Goal: Information Seeking & Learning: Learn about a topic

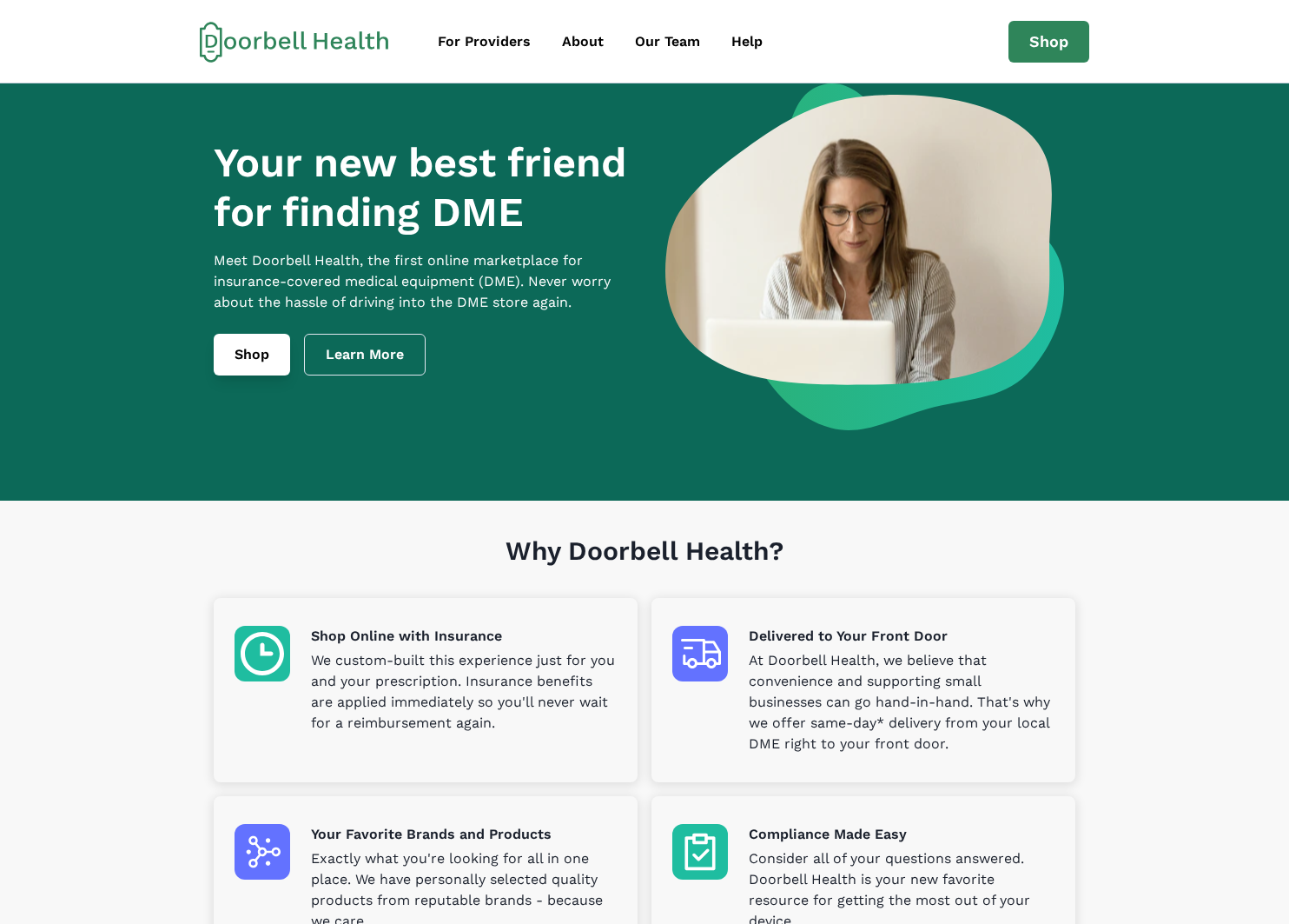
click at [275, 373] on link "Shop" at bounding box center [251, 354] width 77 height 42
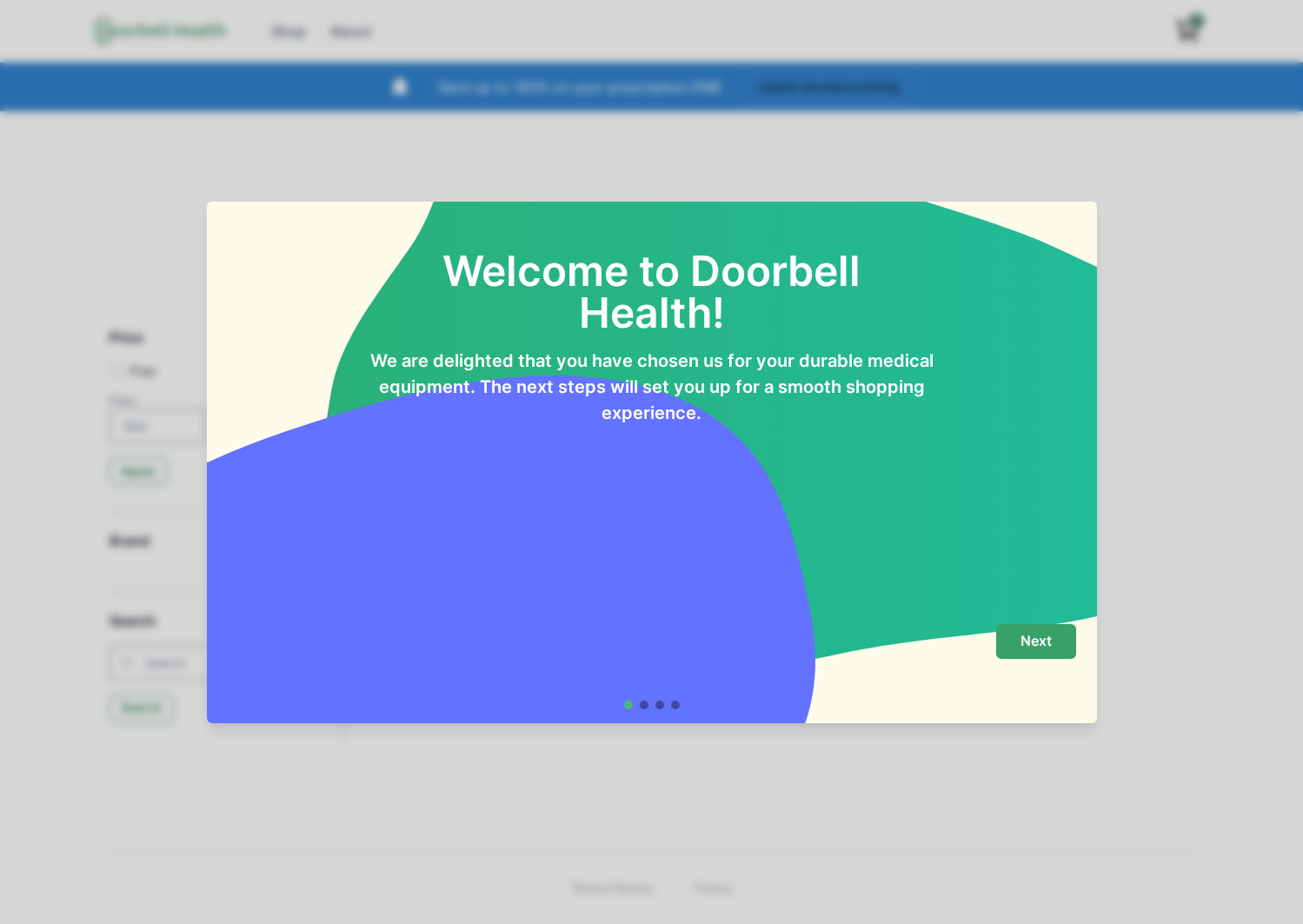
click at [1029, 636] on p "Next" at bounding box center [1035, 641] width 32 height 16
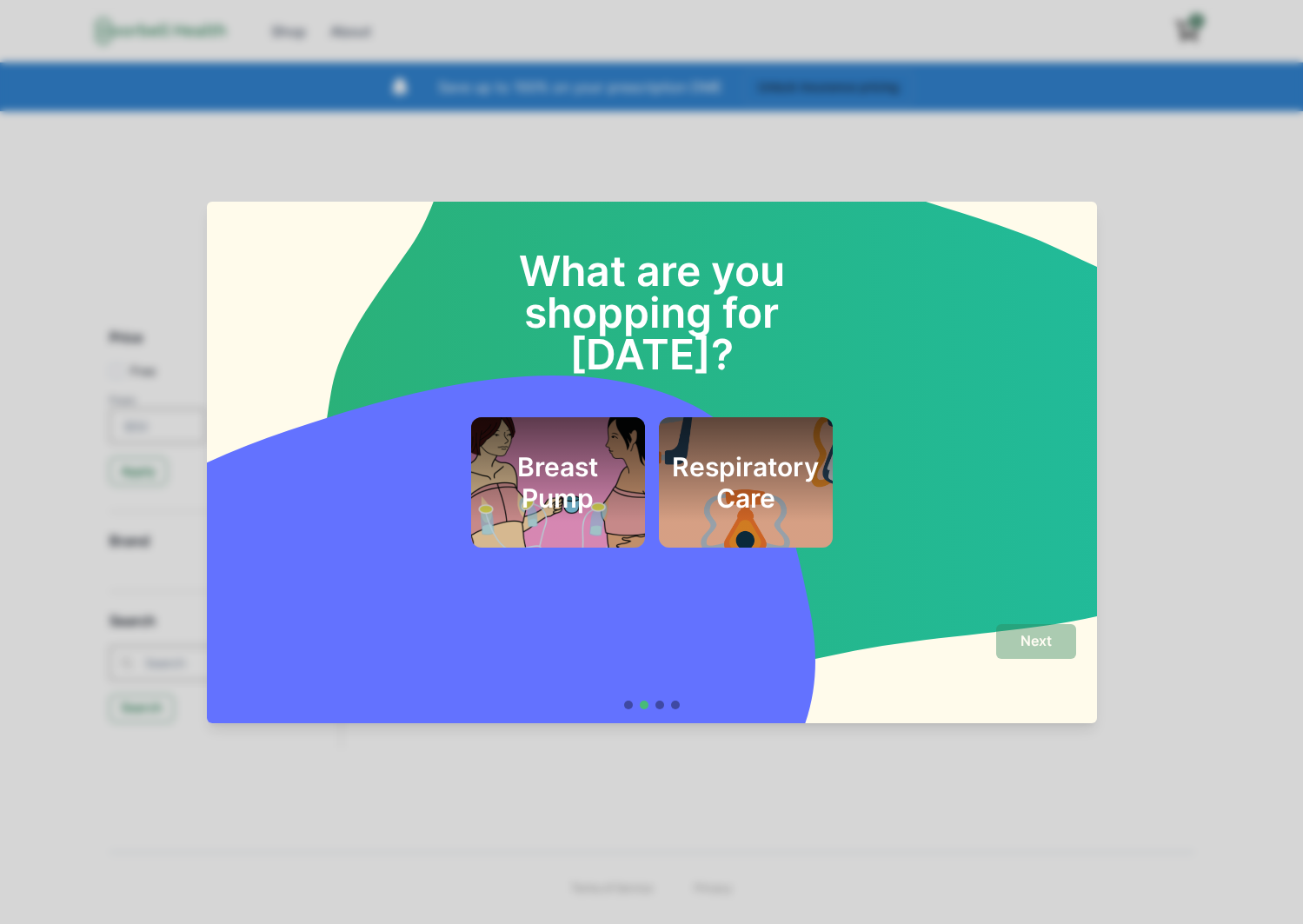
click at [716, 485] on div "Respiratory Care" at bounding box center [746, 482] width 174 height 130
click at [1018, 632] on button "Next" at bounding box center [1036, 641] width 80 height 34
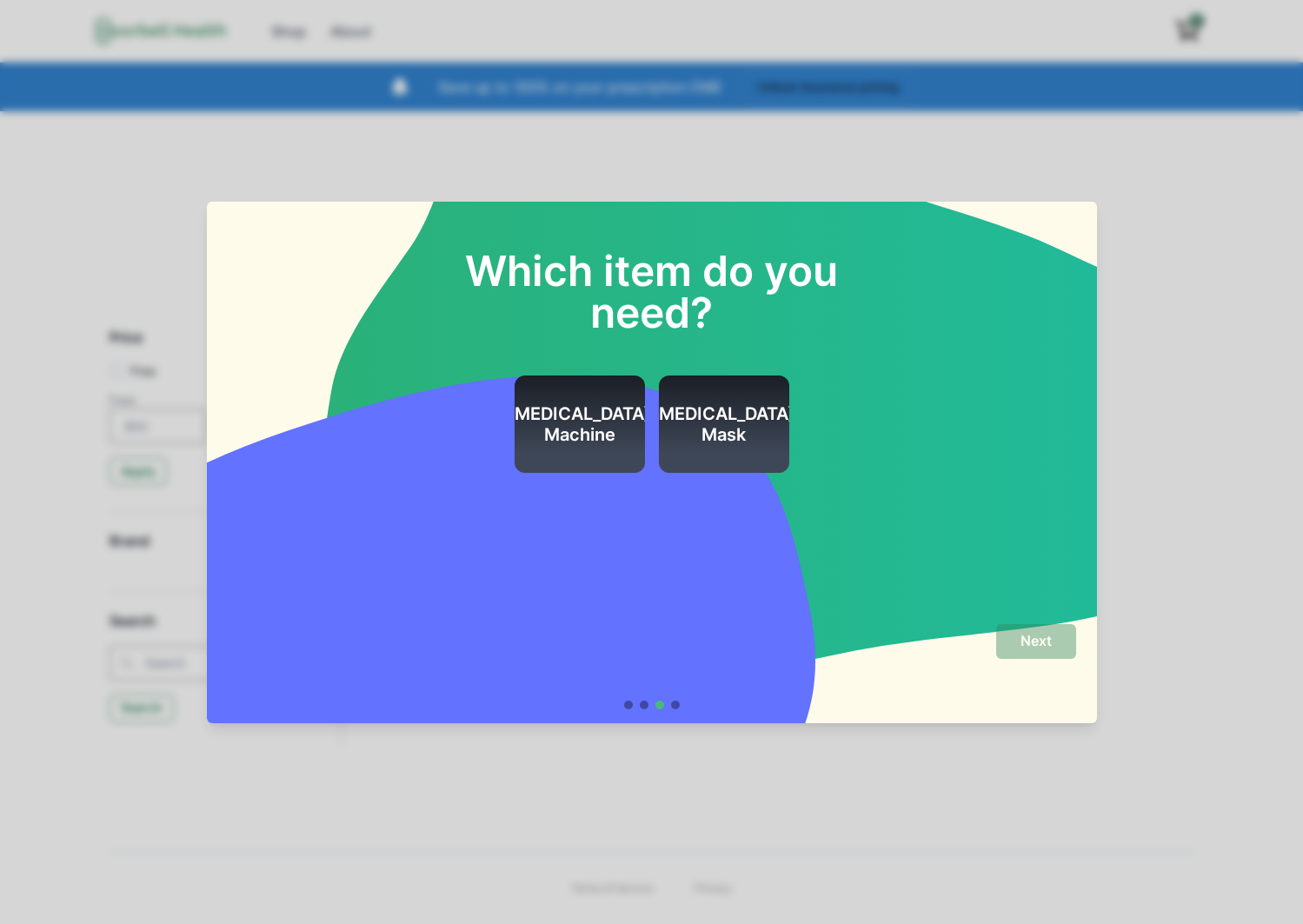
click at [719, 437] on h2 "[MEDICAL_DATA] Mask" at bounding box center [723, 424] width 144 height 42
click at [594, 427] on h2 "[MEDICAL_DATA] Machine" at bounding box center [579, 424] width 144 height 42
click at [1036, 636] on p "Next" at bounding box center [1035, 641] width 32 height 16
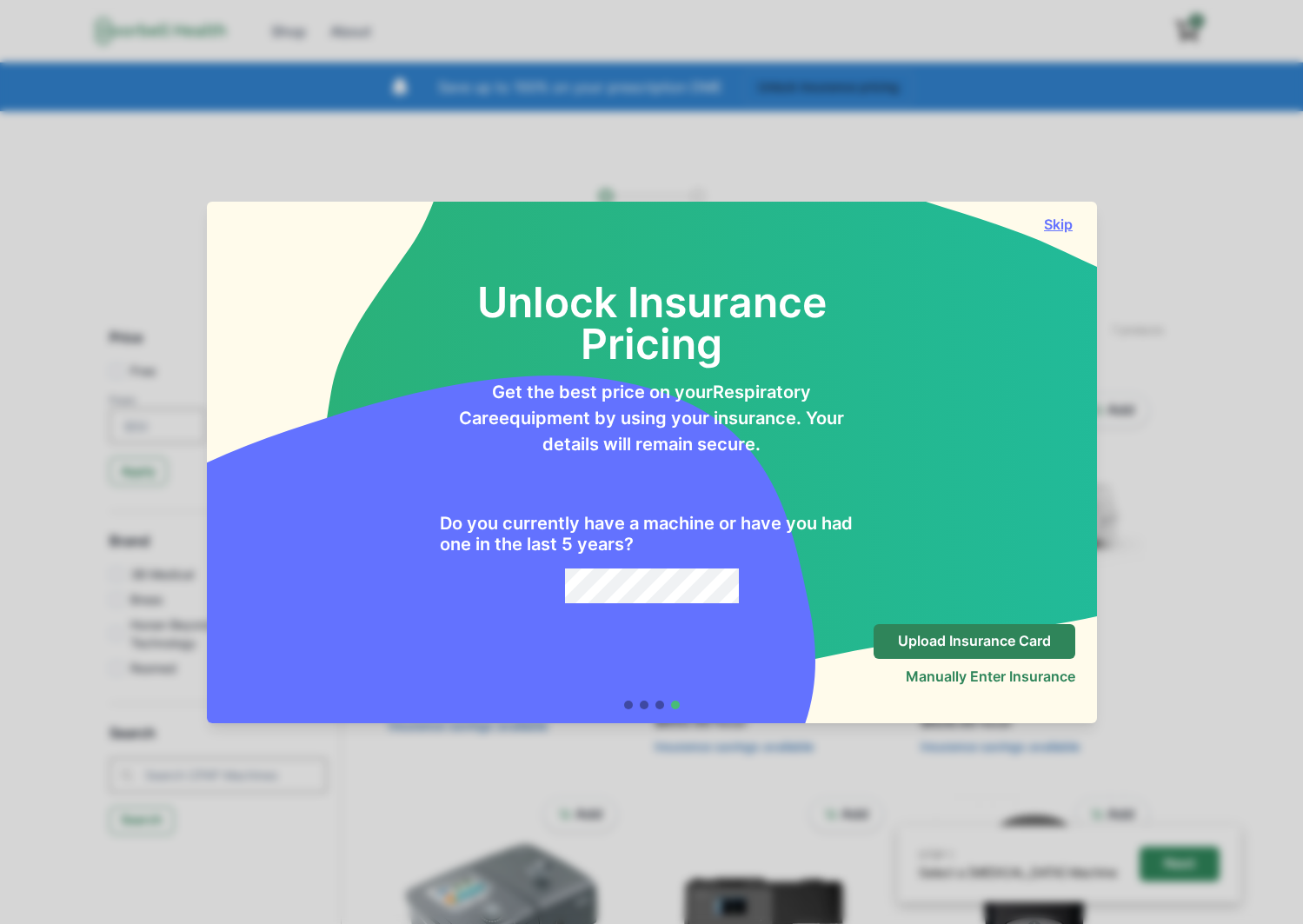
click at [1059, 229] on button "Skip" at bounding box center [1059, 223] width 34 height 17
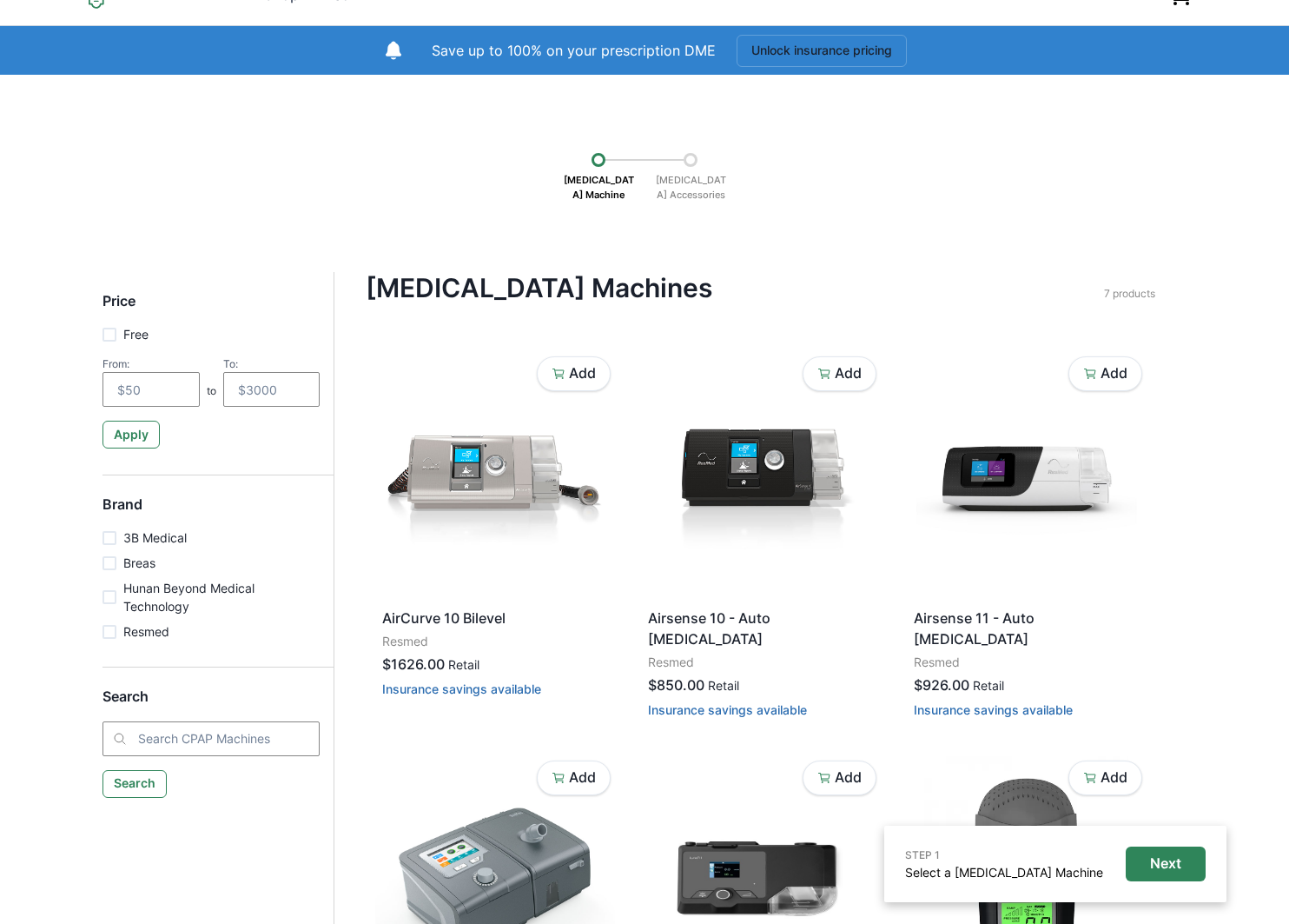
scroll to position [104, 0]
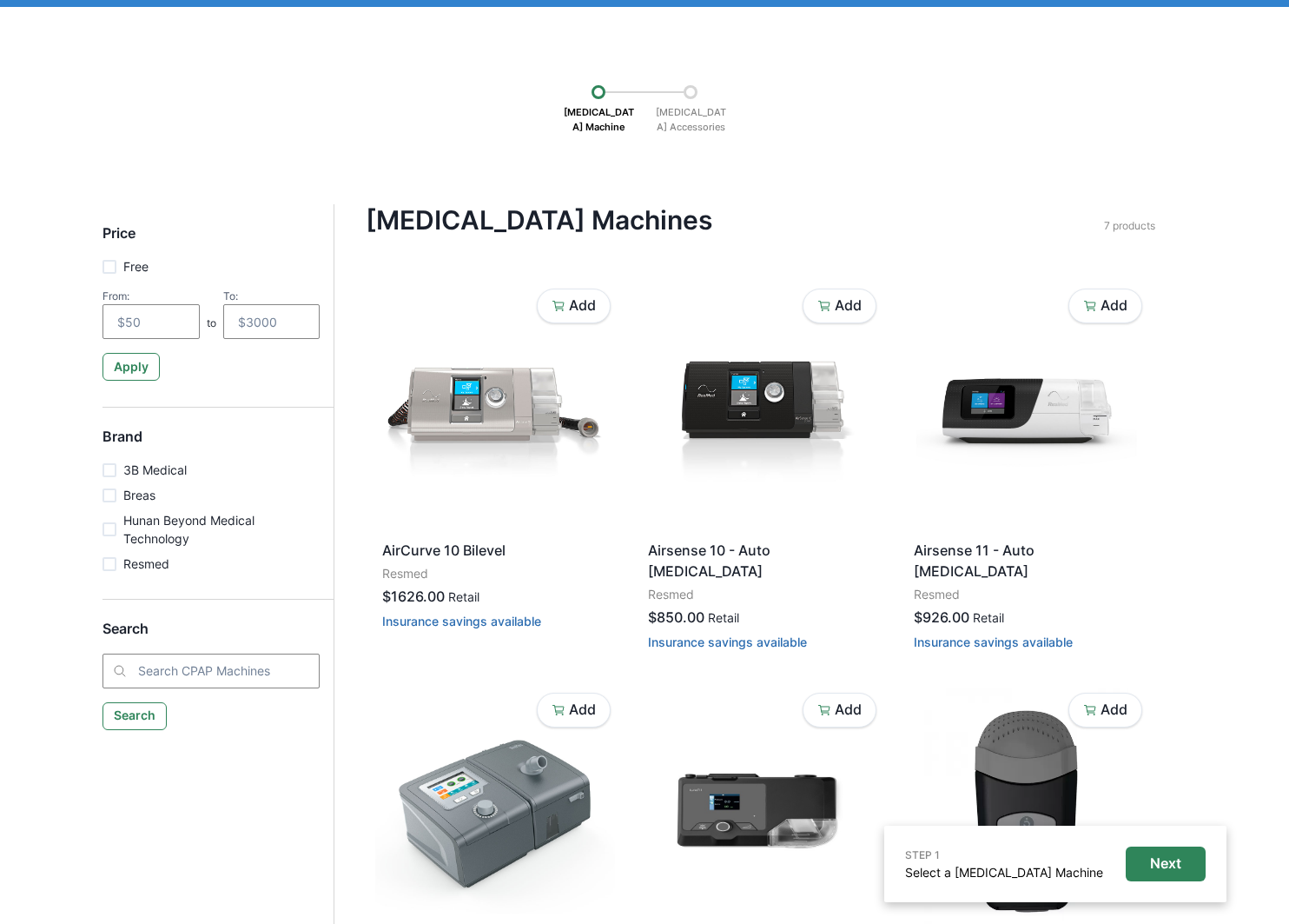
click at [109, 468] on span at bounding box center [108, 469] width 14 height 14
click at [102, 469] on input "3B Medical" at bounding box center [101, 469] width 1 height 1
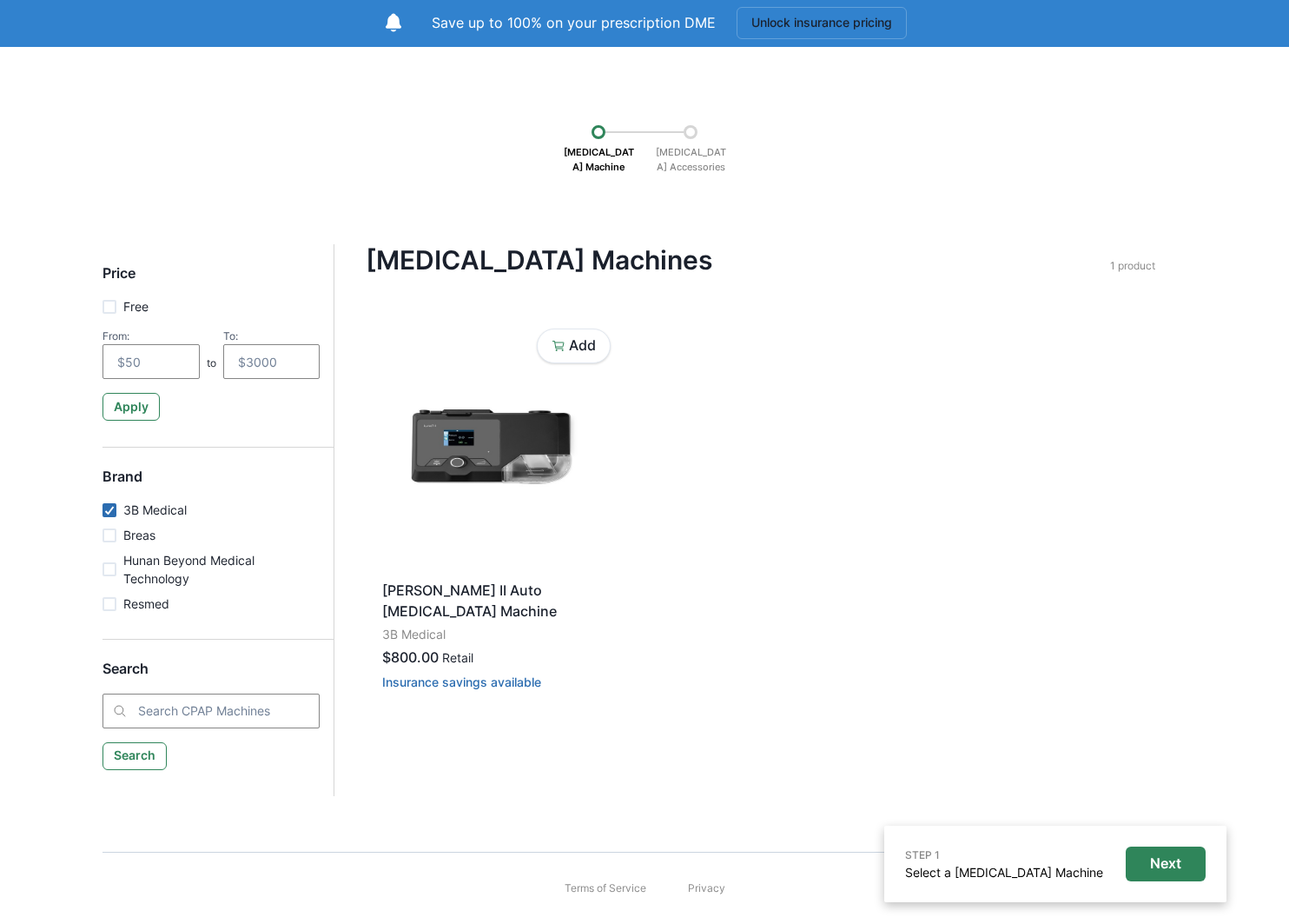
scroll to position [64, 0]
click at [107, 508] on icon at bounding box center [109, 510] width 11 height 9
click at [102, 509] on input "3B Medical" at bounding box center [101, 509] width 1 height 1
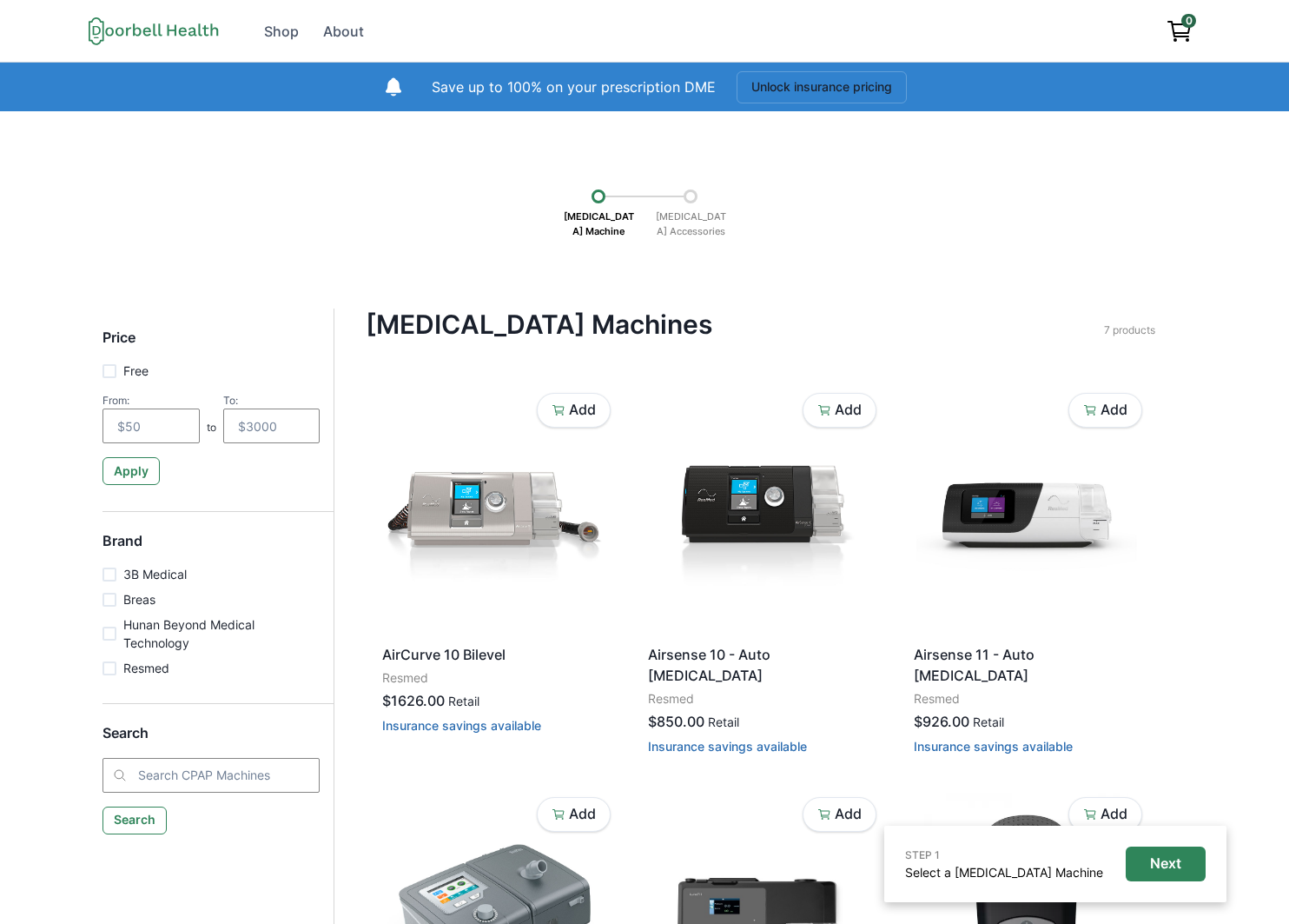
click at [114, 578] on span at bounding box center [108, 574] width 14 height 14
click at [102, 574] on input "3B Medical" at bounding box center [101, 573] width 1 height 1
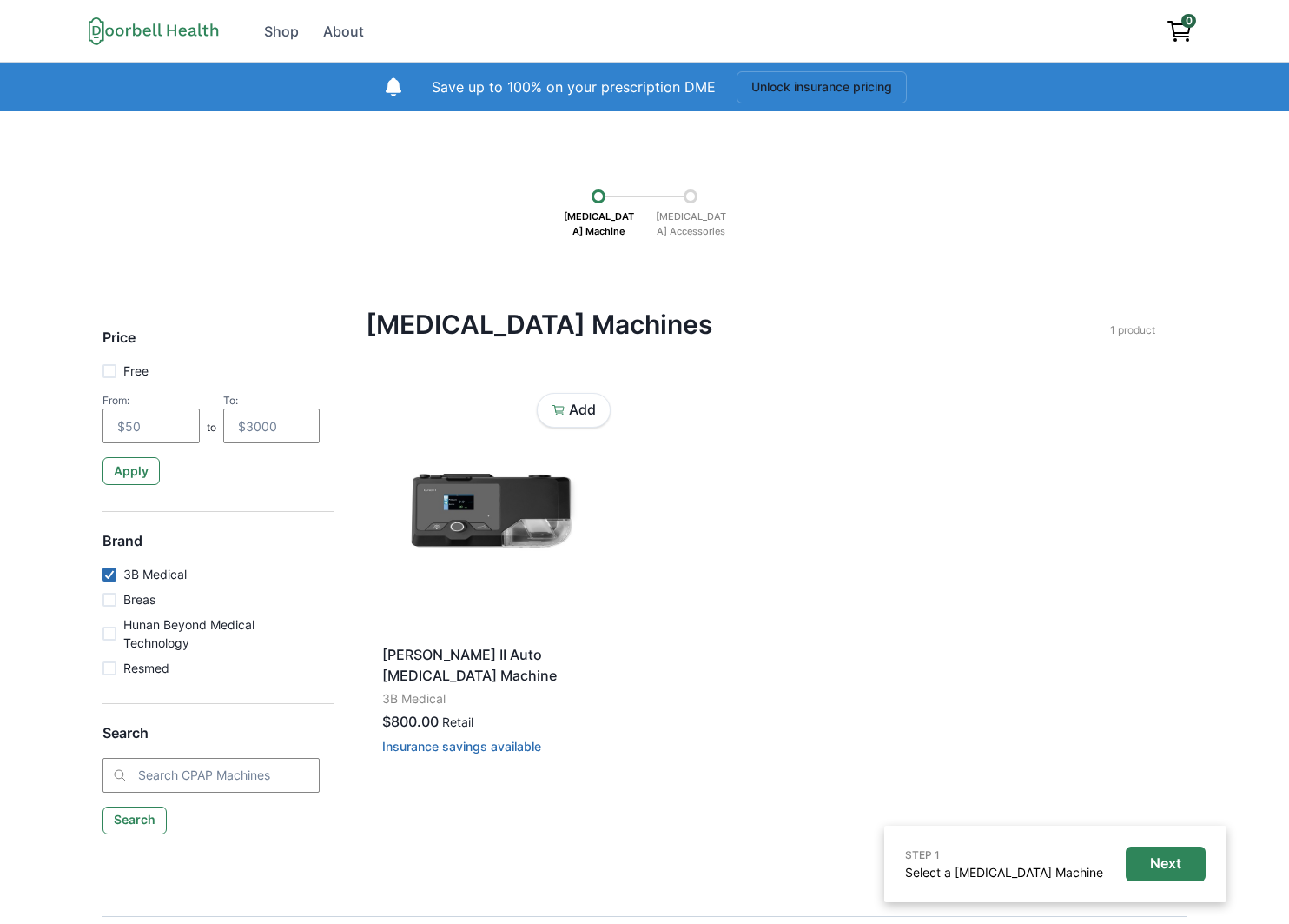
click at [114, 578] on icon at bounding box center [109, 575] width 11 height 9
click at [102, 574] on input "3B Medical" at bounding box center [101, 573] width 1 height 1
checkbox input "false"
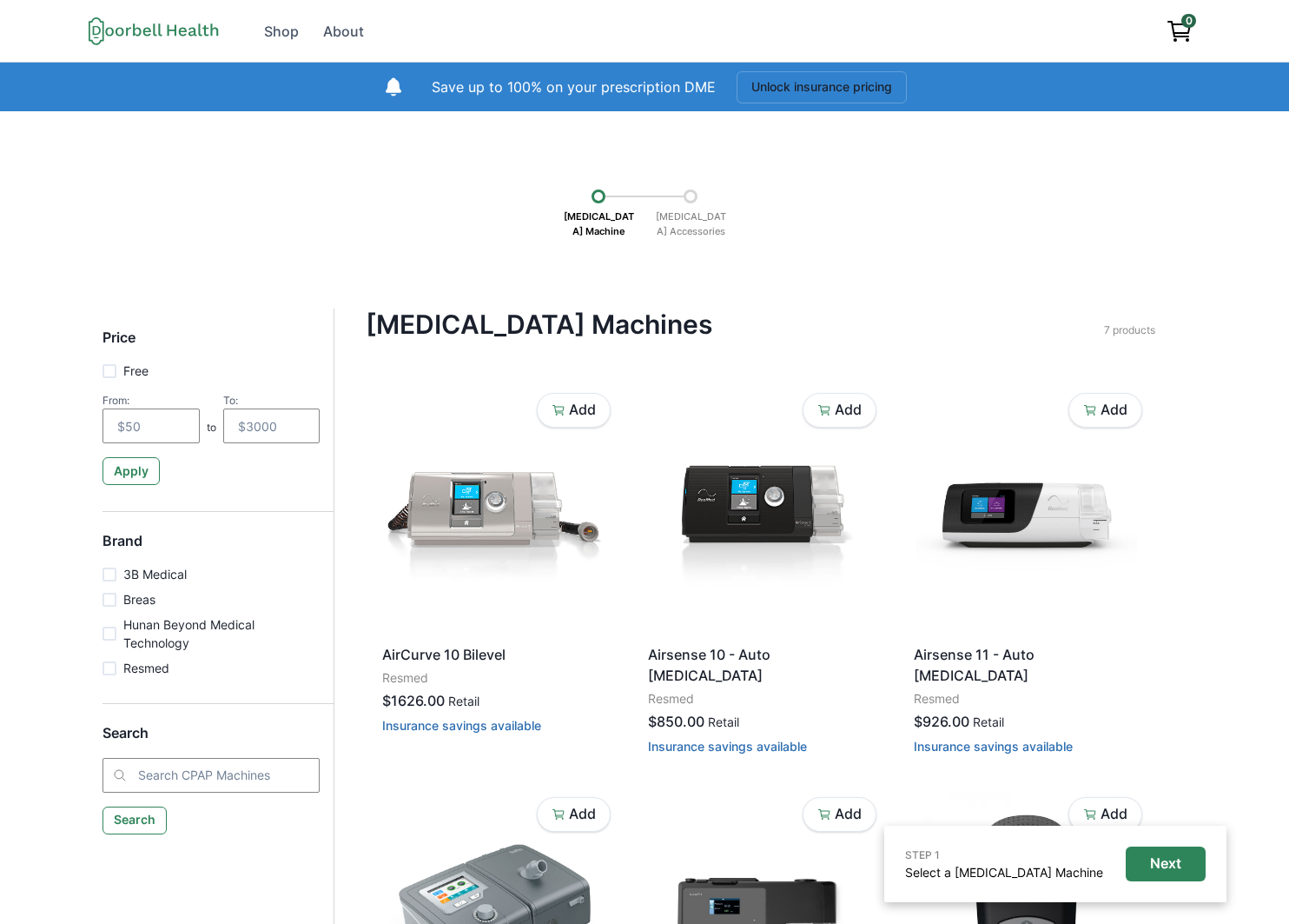
click at [589, 221] on p "[MEDICAL_DATA] Machine" at bounding box center [598, 223] width 87 height 41
click at [557, 82] on p "Save up to 100% on your prescription DME" at bounding box center [574, 87] width 284 height 21
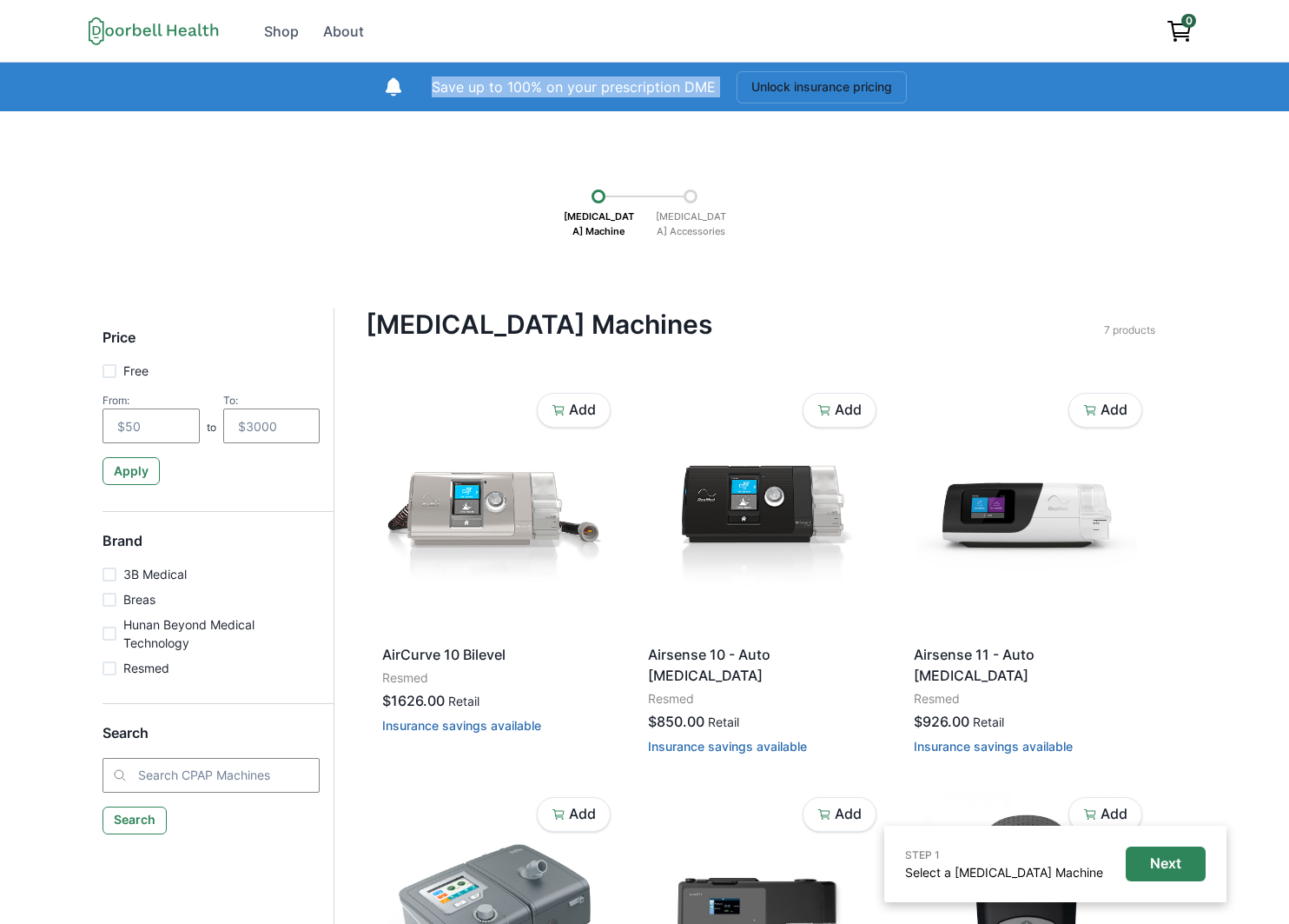
drag, startPoint x: 528, startPoint y: 89, endPoint x: 463, endPoint y: 60, distance: 71.2
click at [527, 89] on p "Save up to 100% on your prescription DME" at bounding box center [574, 87] width 284 height 21
click at [293, 33] on div "Shop" at bounding box center [281, 31] width 34 height 21
click at [337, 32] on div "About" at bounding box center [343, 31] width 41 height 21
click at [280, 27] on div "Shop" at bounding box center [281, 31] width 34 height 21
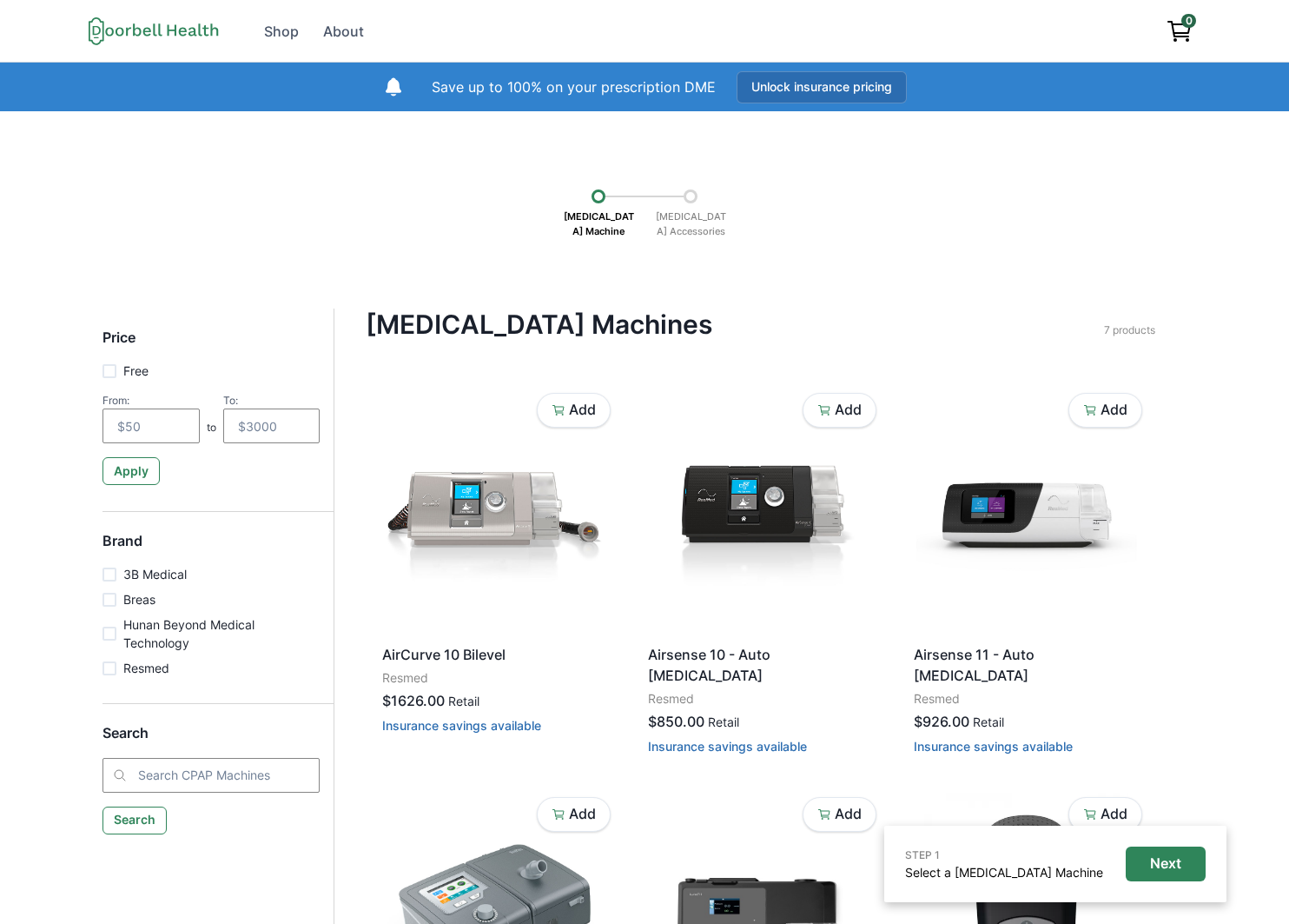
click at [769, 94] on button "Unlock insurance pricing" at bounding box center [822, 88] width 170 height 33
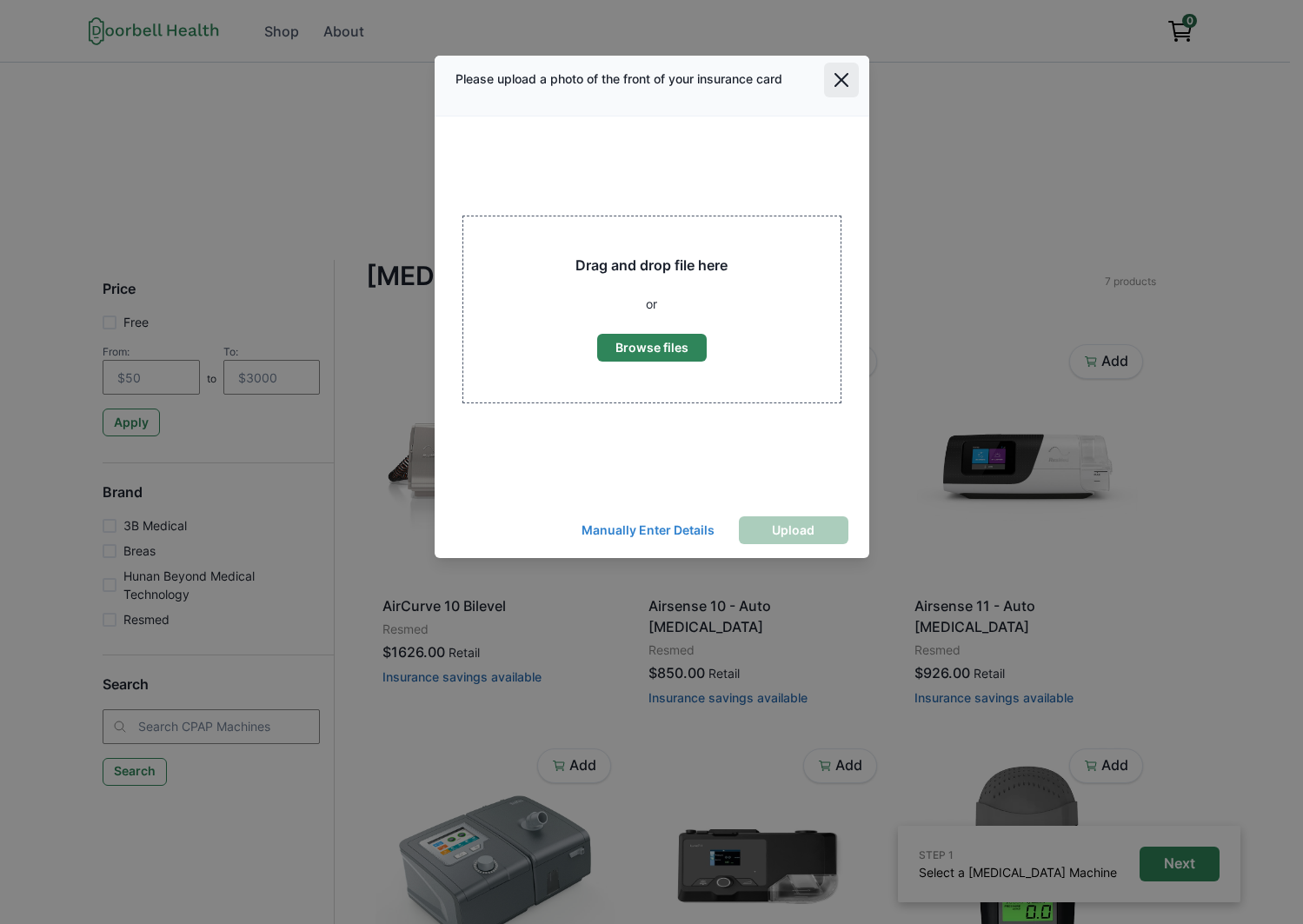
click at [852, 82] on button "Close" at bounding box center [841, 80] width 34 height 34
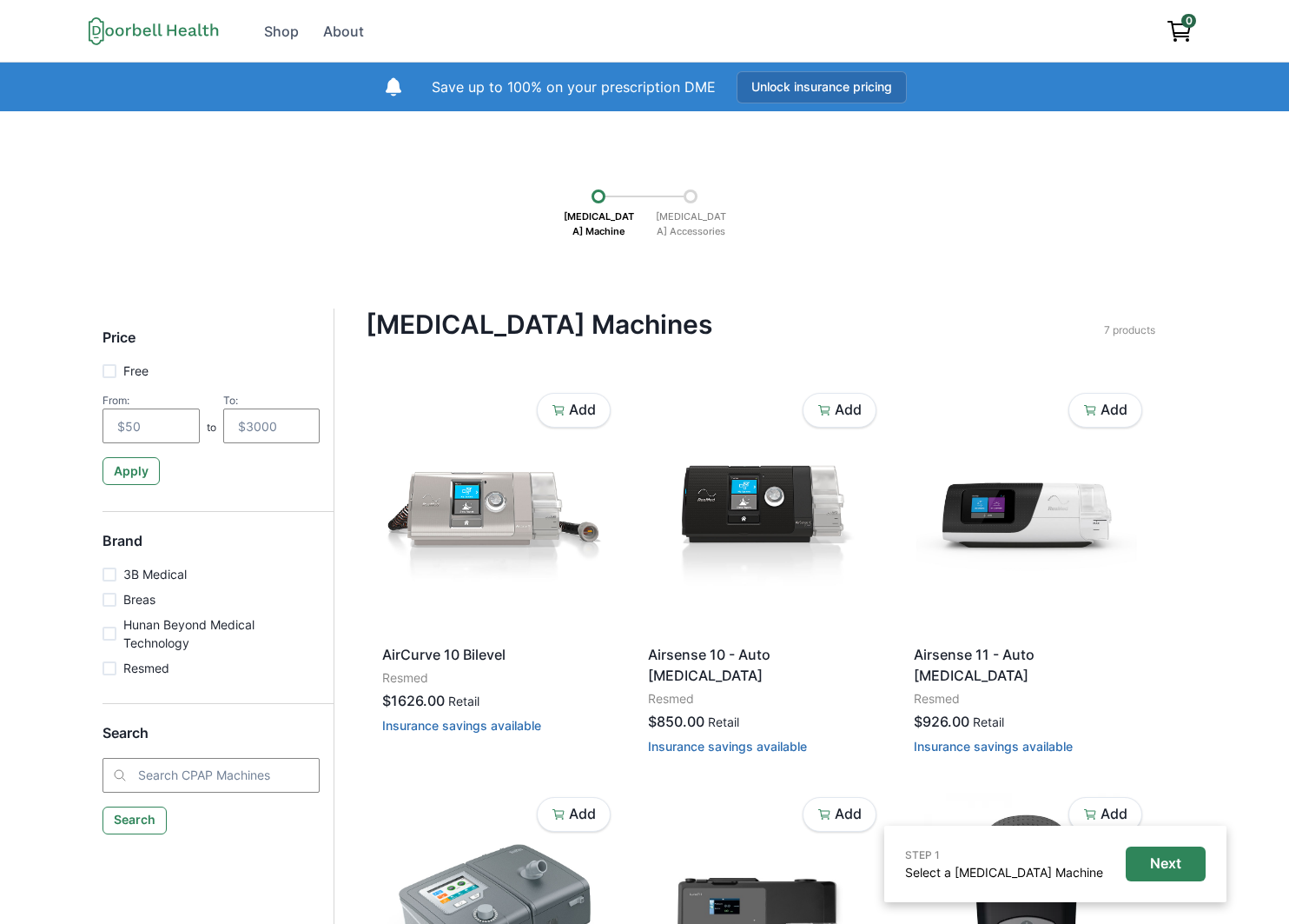
click at [847, 92] on button "Unlock insurance pricing" at bounding box center [822, 88] width 170 height 33
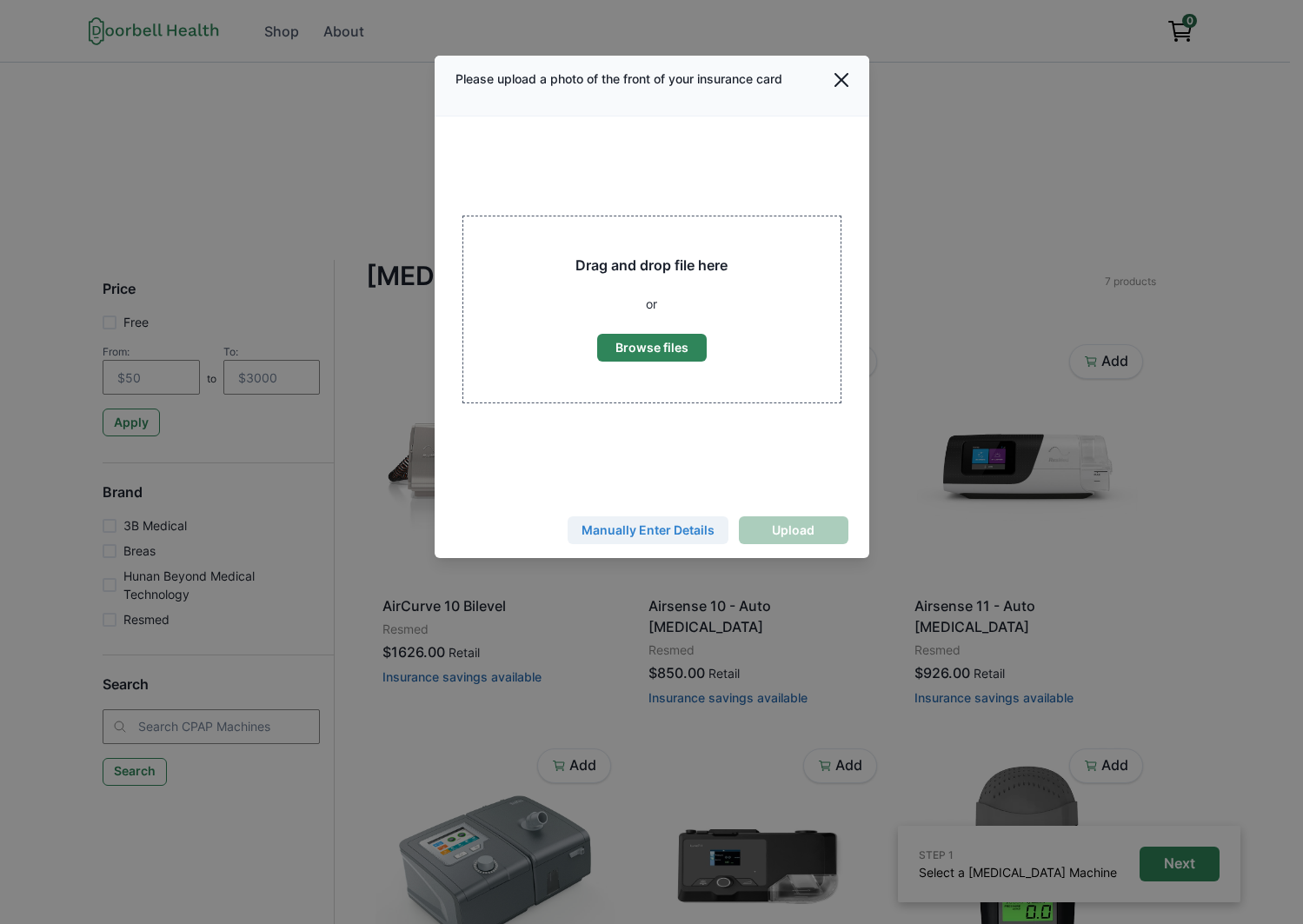
click at [638, 520] on button "Manually Enter Details" at bounding box center [648, 530] width 161 height 28
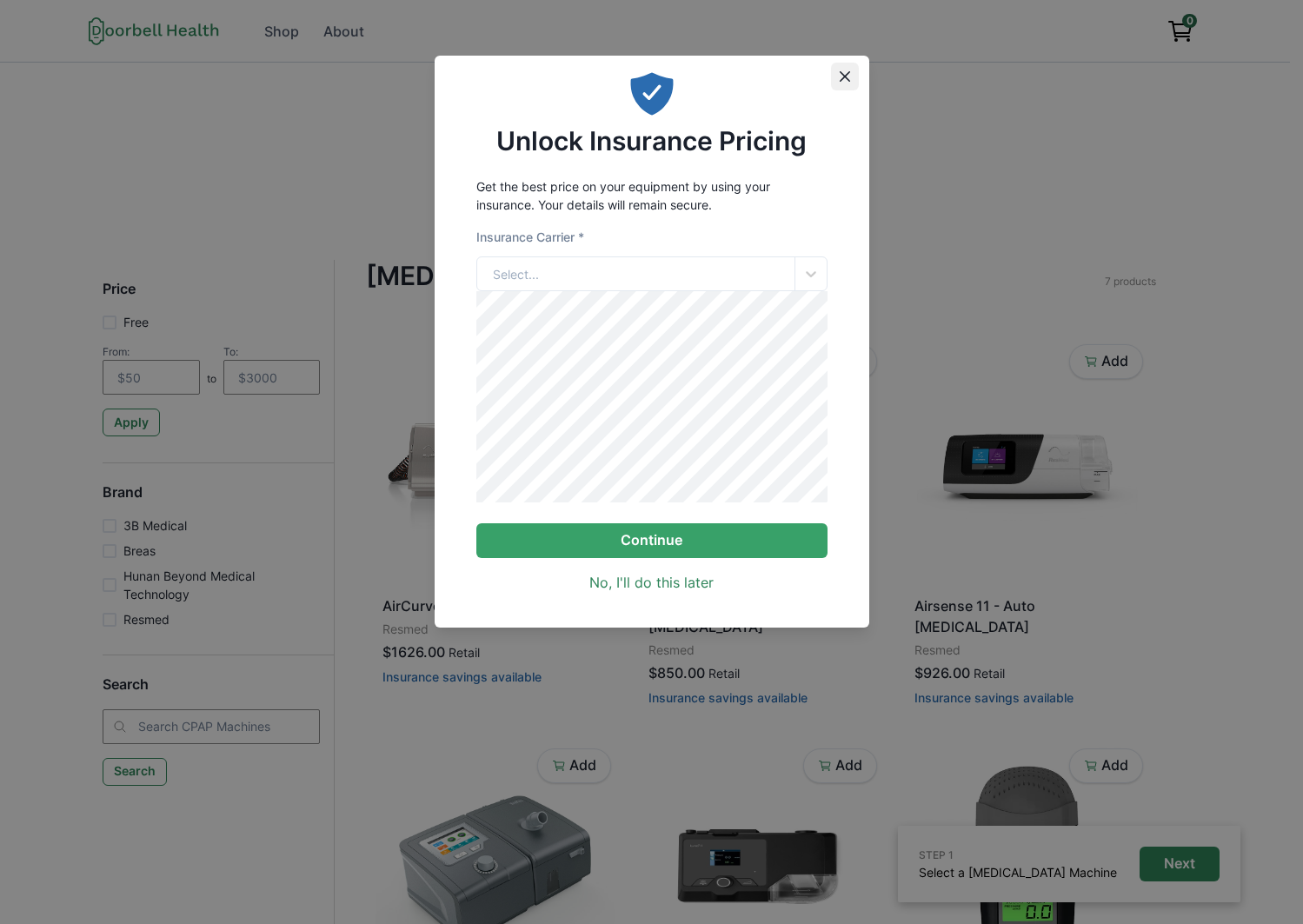
click at [836, 75] on button "Close" at bounding box center [845, 76] width 28 height 28
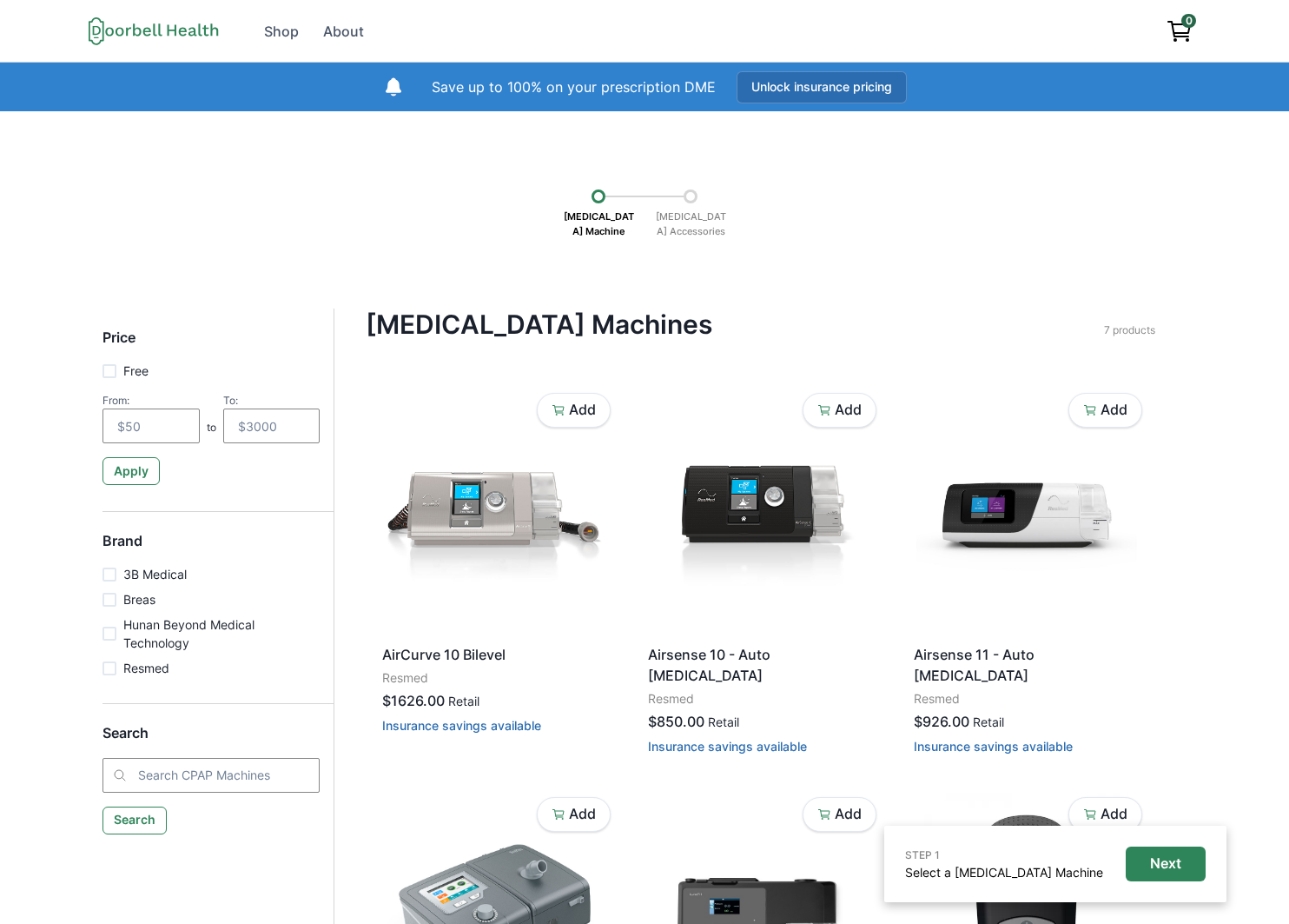
click at [868, 89] on button "Unlock insurance pricing" at bounding box center [822, 88] width 170 height 33
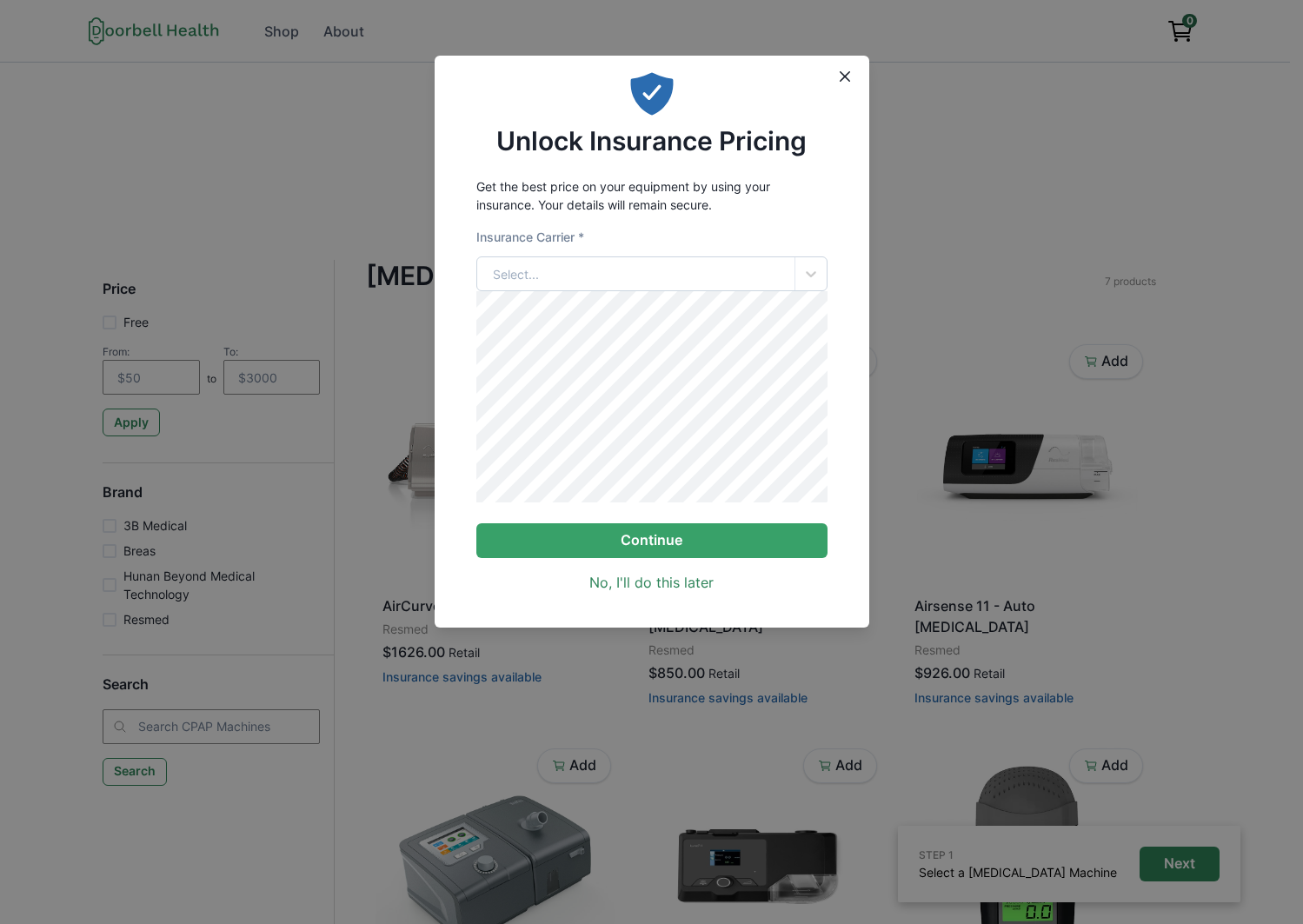
click at [658, 268] on div "Select..." at bounding box center [636, 274] width 317 height 33
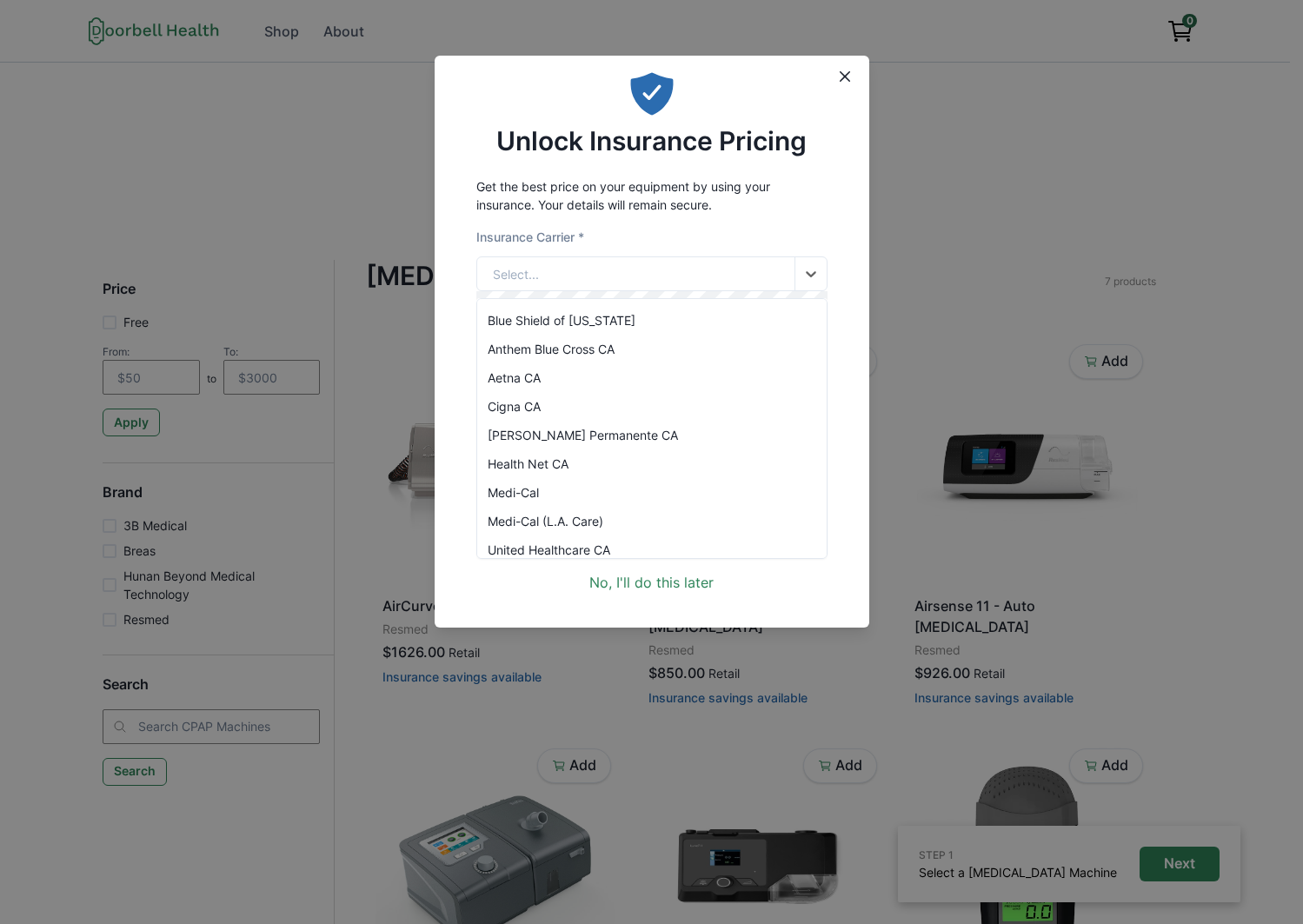
click at [619, 334] on div "Blue Shield of [US_STATE]" at bounding box center [652, 320] width 349 height 29
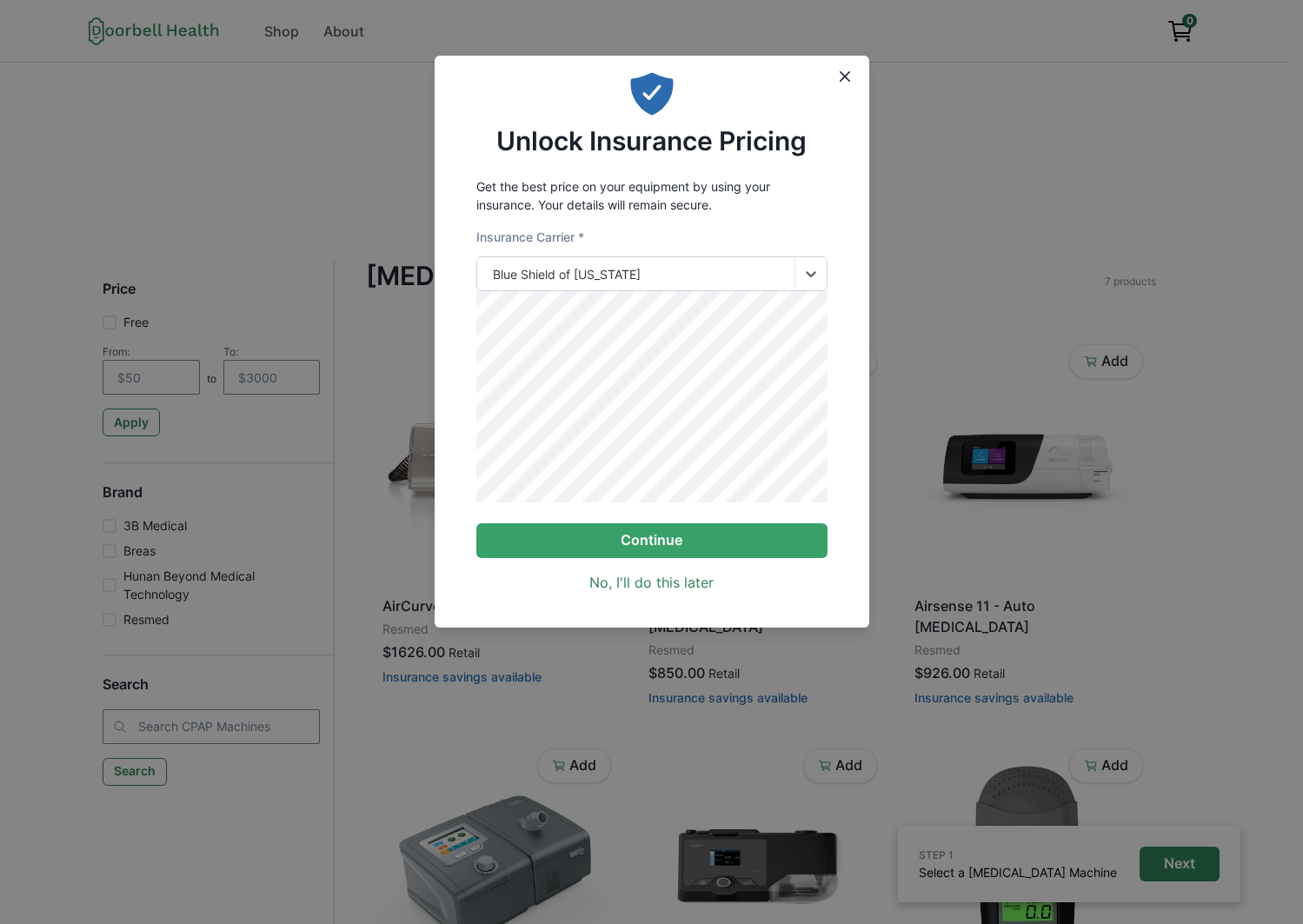
click at [656, 288] on div "Blue Shield of [US_STATE]" at bounding box center [636, 274] width 317 height 33
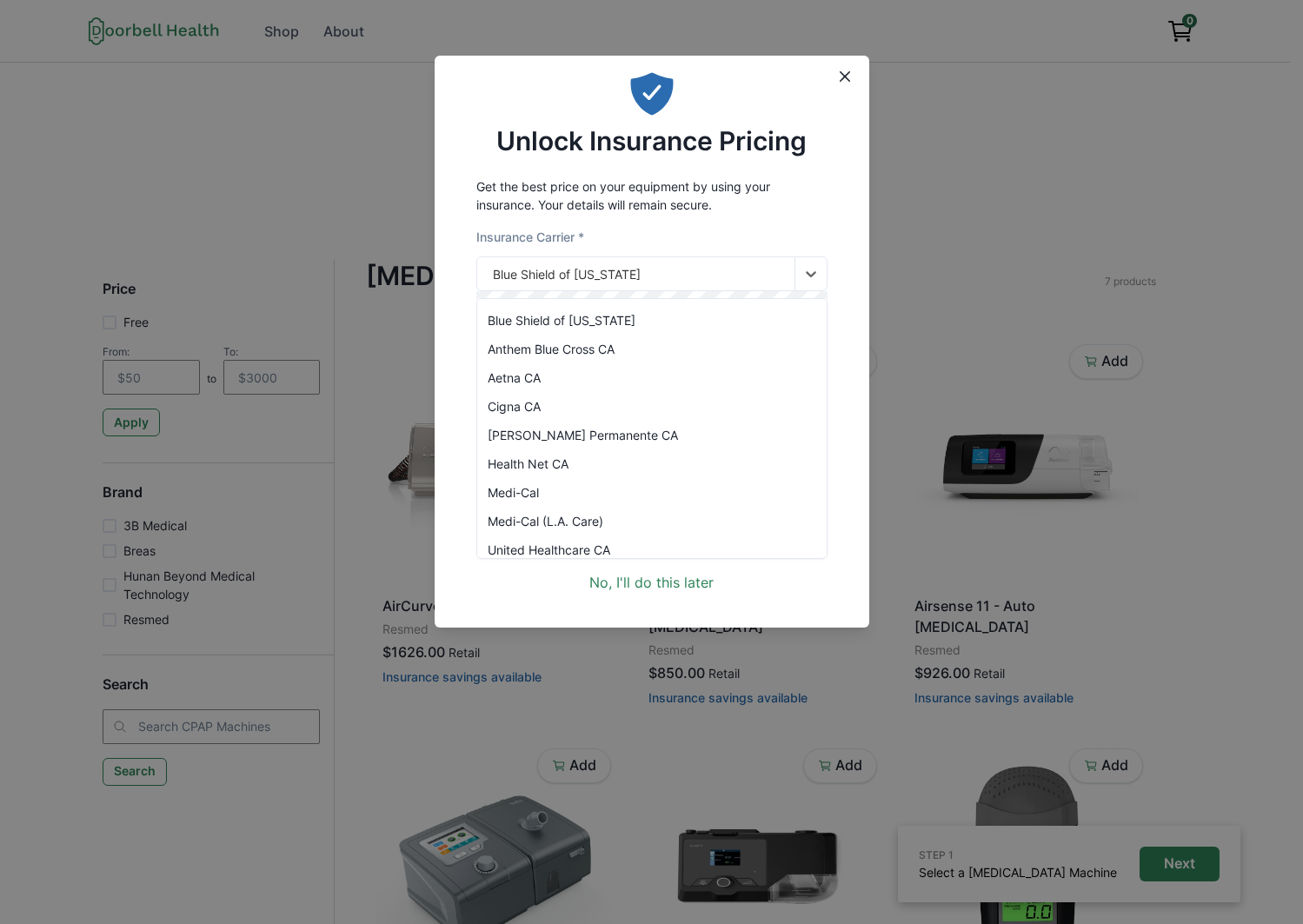
click at [638, 364] on div "Aetna CA" at bounding box center [652, 378] width 349 height 29
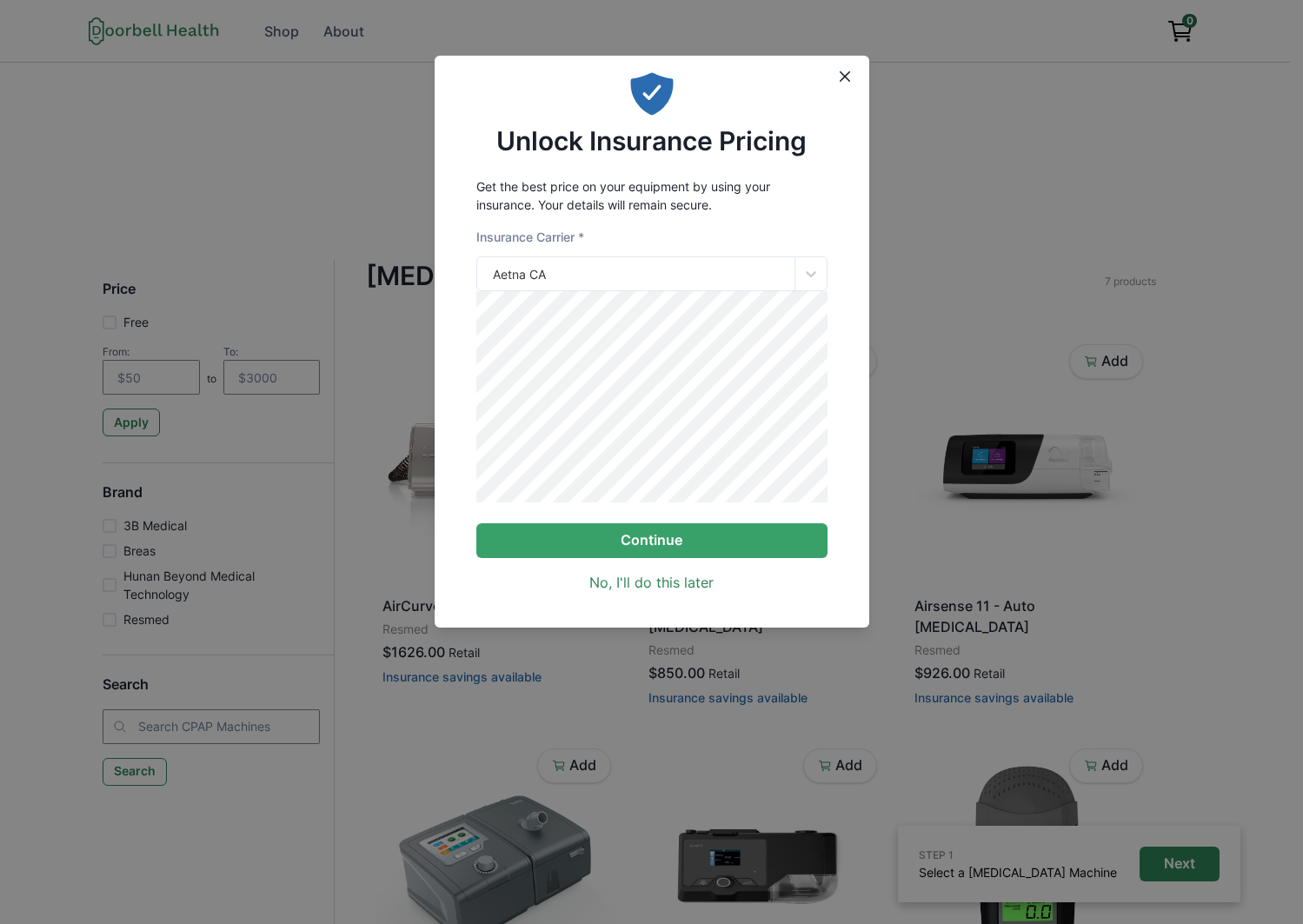
click at [661, 524] on form "Insurance Carrier * Aetna CA Continue" at bounding box center [652, 392] width 351 height 330
click at [642, 591] on link "No, I'll do this later" at bounding box center [651, 581] width 124 height 21
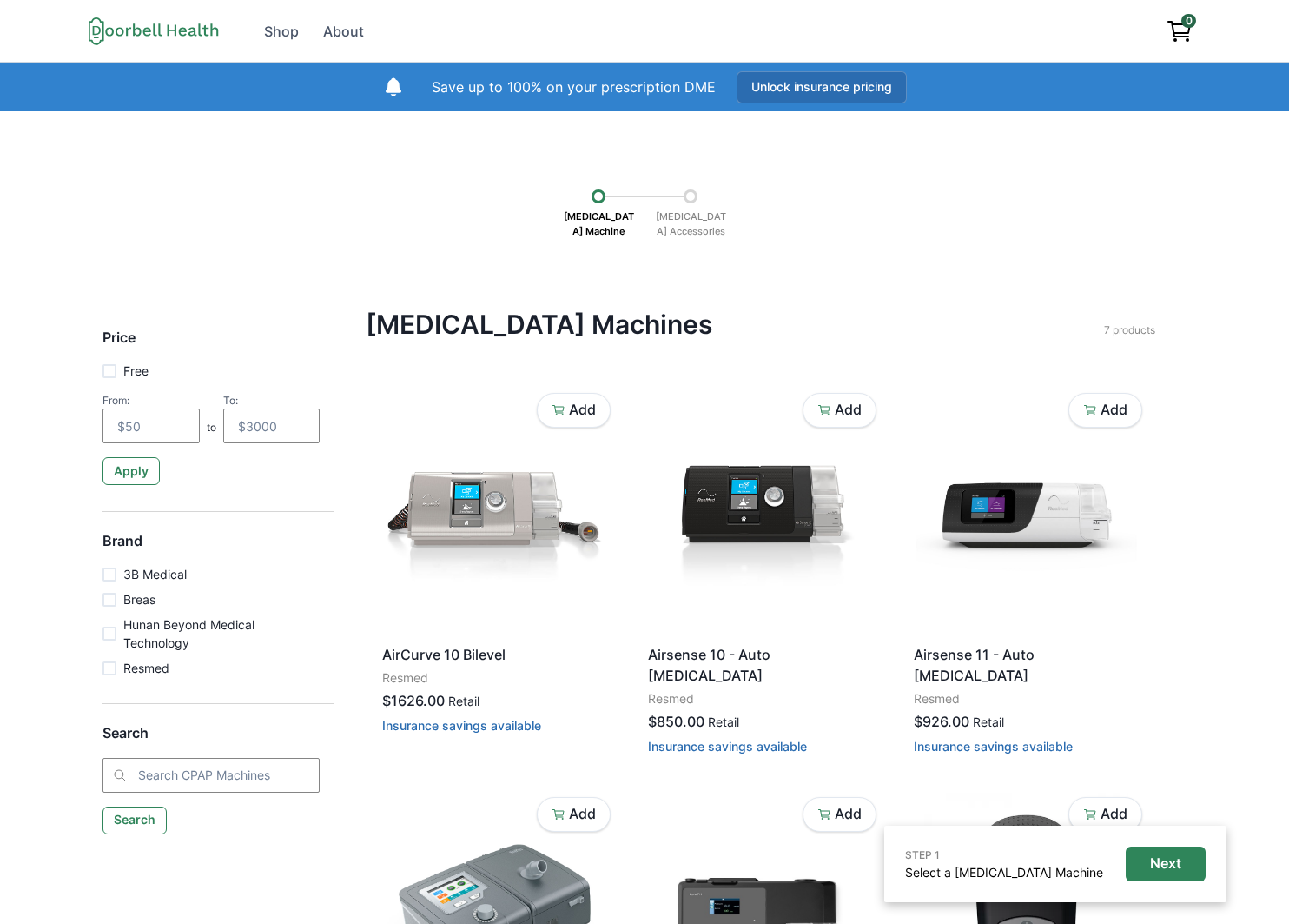
click at [796, 95] on button "Unlock insurance pricing" at bounding box center [822, 88] width 170 height 33
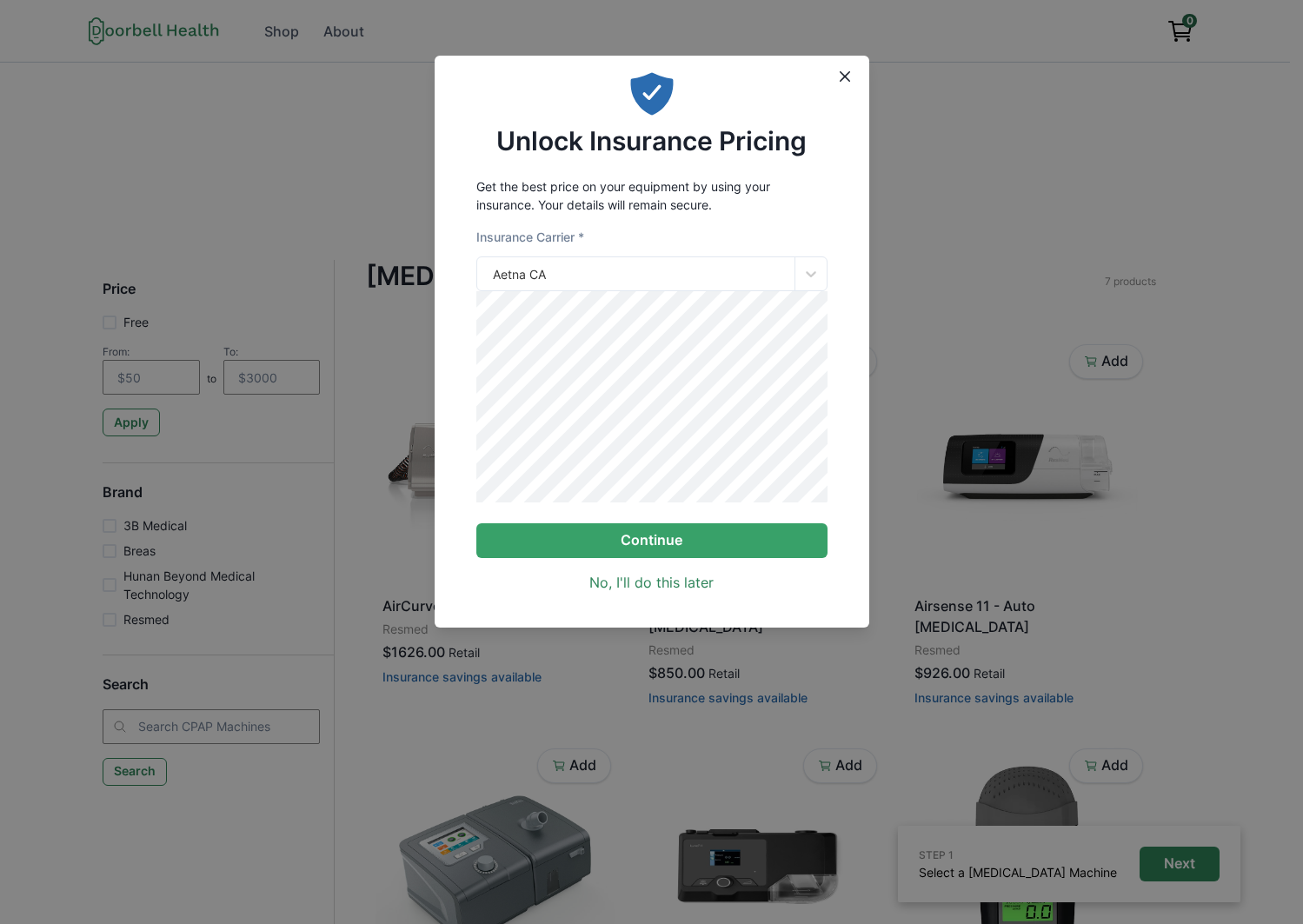
click at [843, 77] on icon "Close" at bounding box center [845, 77] width 11 height 11
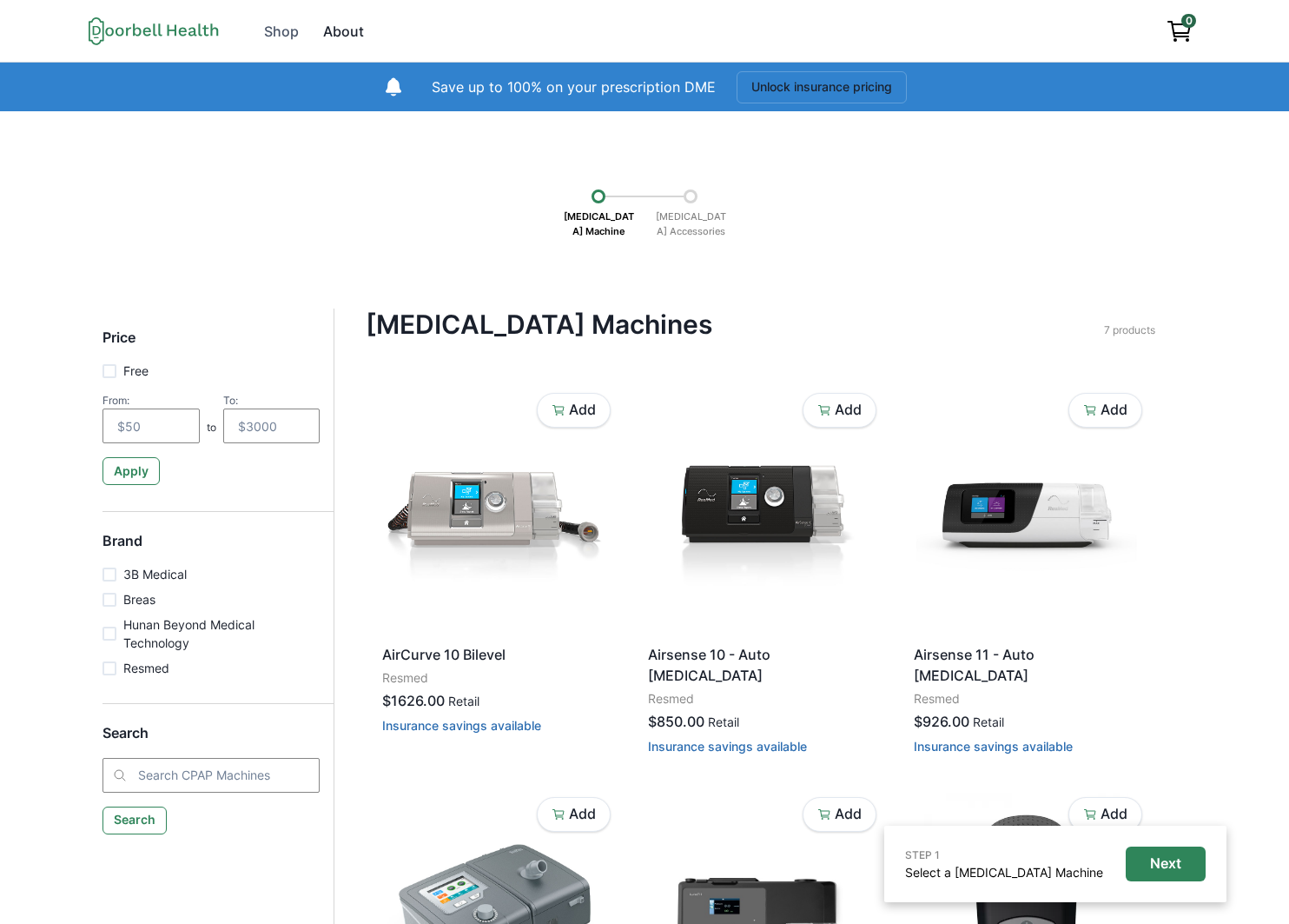
click at [330, 47] on link "About" at bounding box center [343, 31] width 61 height 34
click at [295, 34] on div "Shop" at bounding box center [281, 31] width 34 height 21
click at [334, 33] on div "About" at bounding box center [343, 31] width 41 height 21
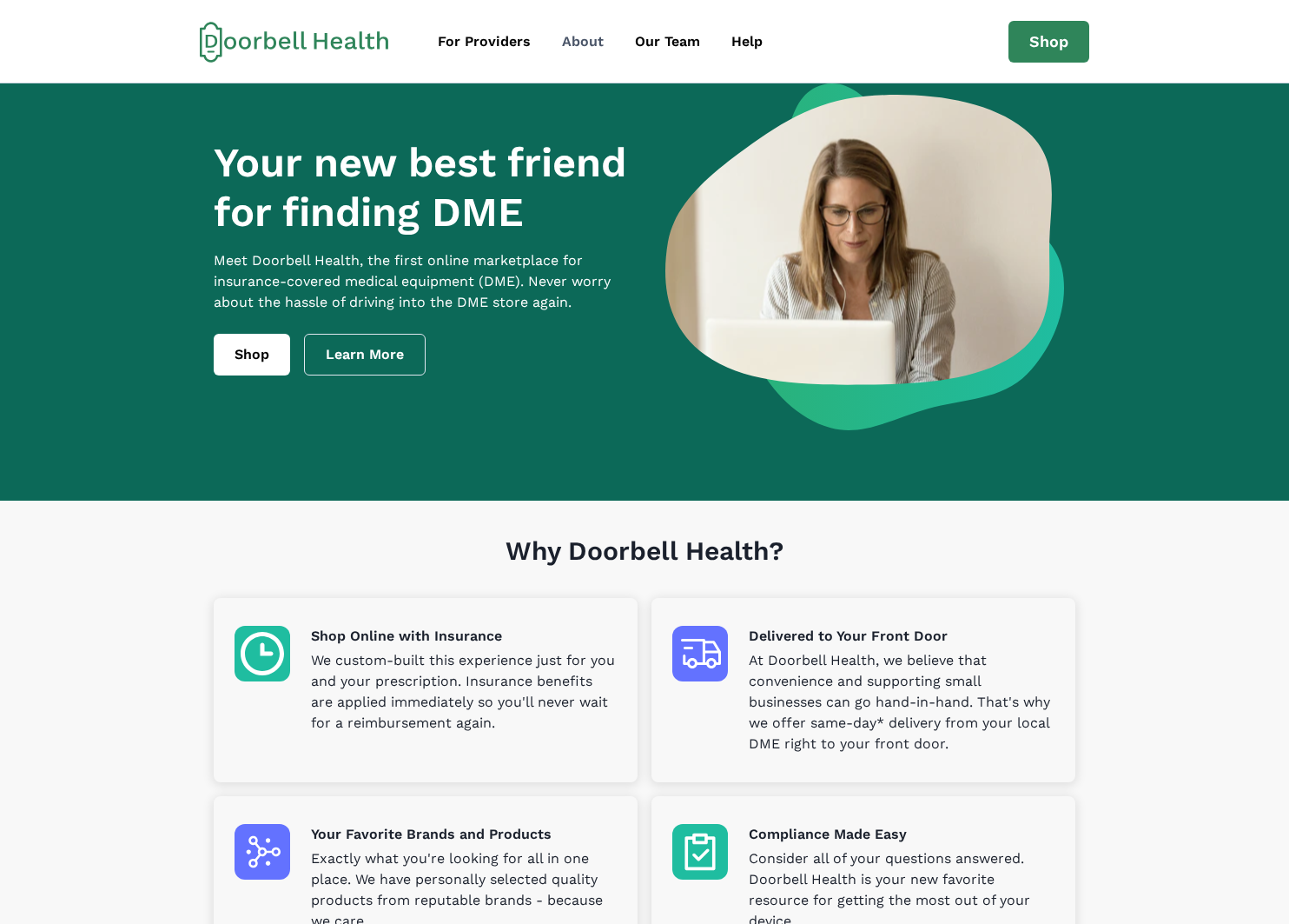
click at [559, 42] on link "About" at bounding box center [583, 42] width 70 height 34
click at [662, 40] on div "Our Team" at bounding box center [668, 42] width 65 height 21
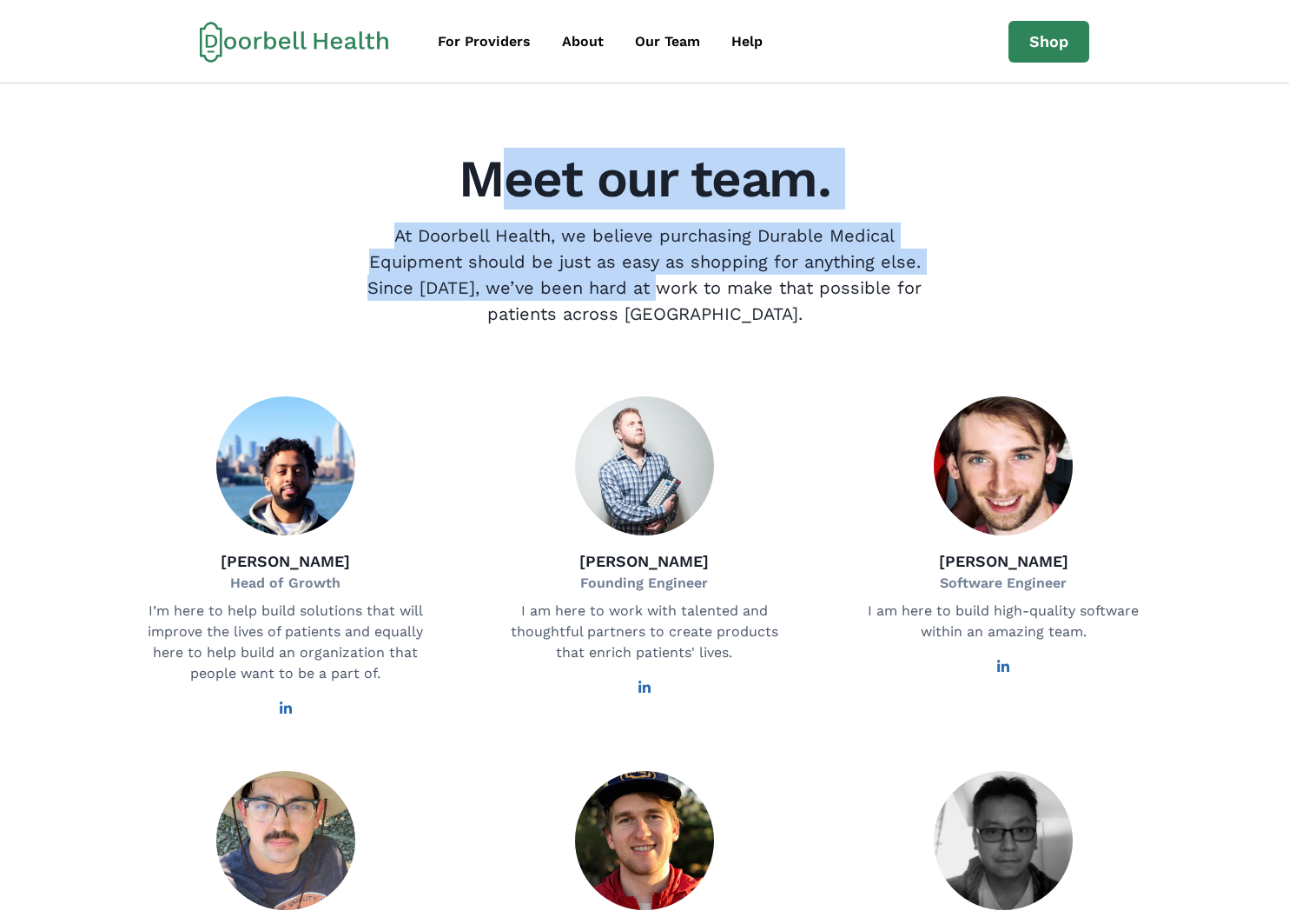
drag, startPoint x: 513, startPoint y: 181, endPoint x: 759, endPoint y: 316, distance: 280.6
click at [739, 308] on div "Meet our team. At [GEOGRAPHIC_DATA], we believe purchasing Durable Medical Equi…" at bounding box center [644, 240] width 1057 height 174
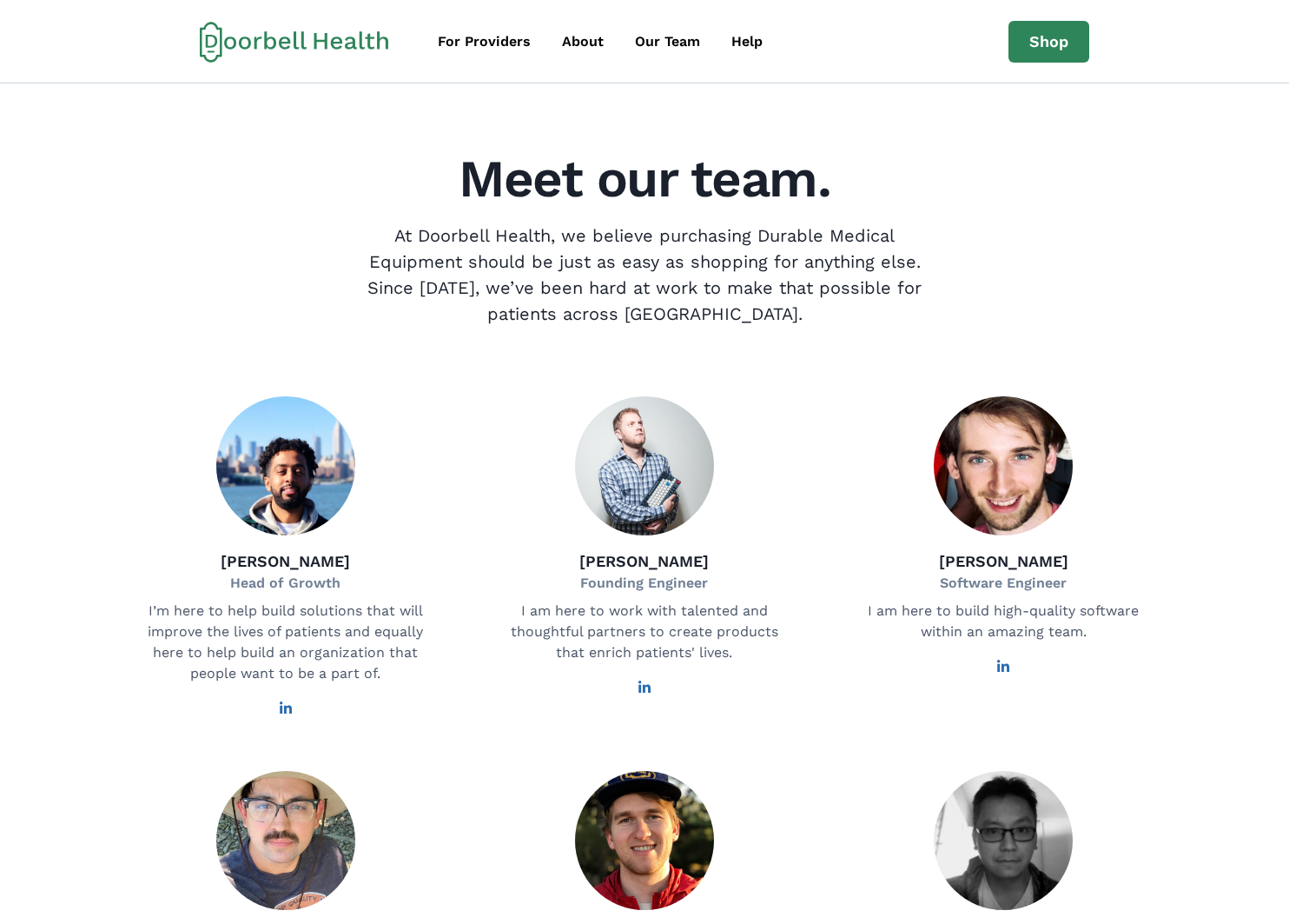
click at [759, 316] on p "At Doorbell Health, we believe purchasing Durable Medical Equipment should be j…" at bounding box center [644, 274] width 584 height 104
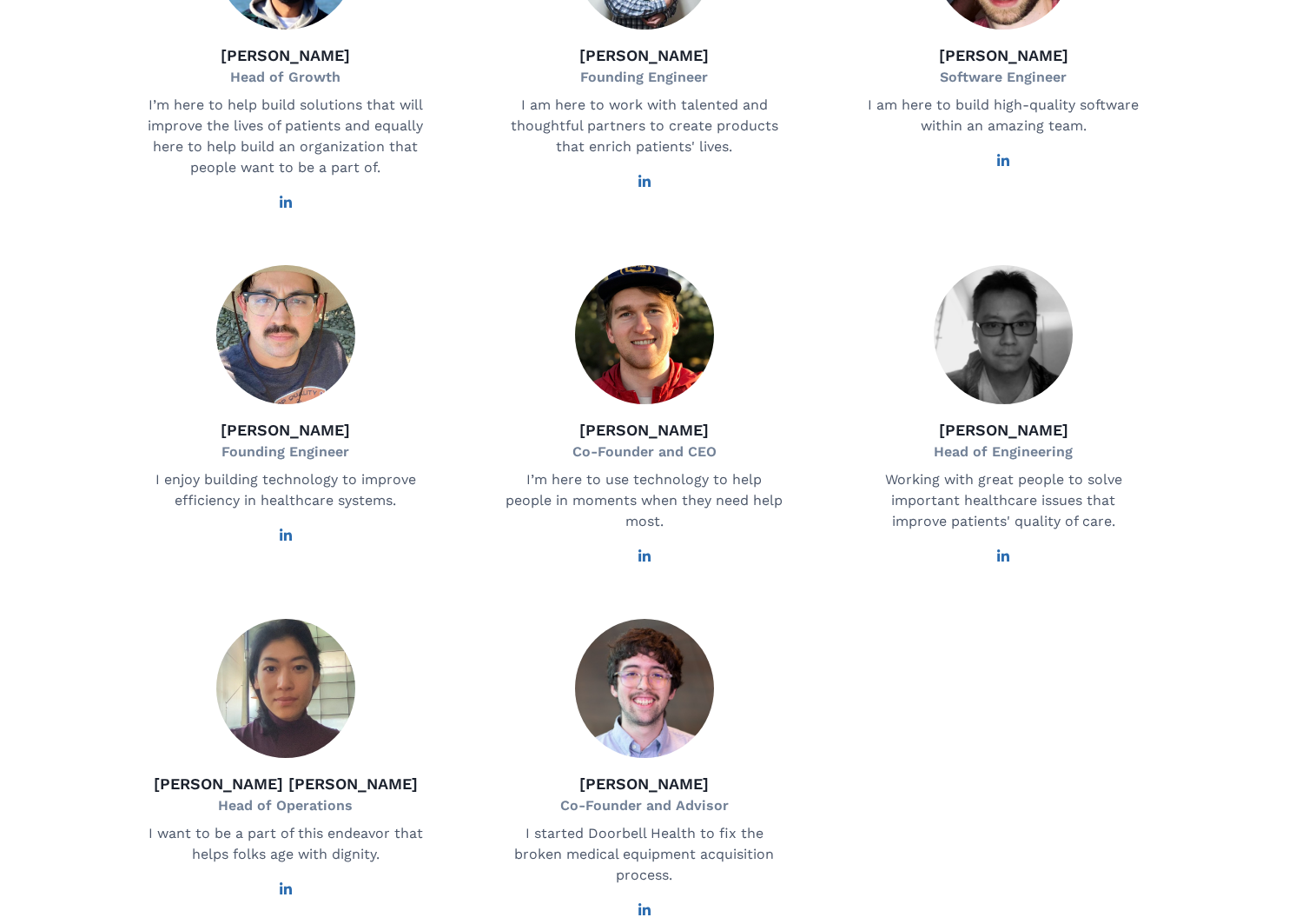
scroll to position [522, 0]
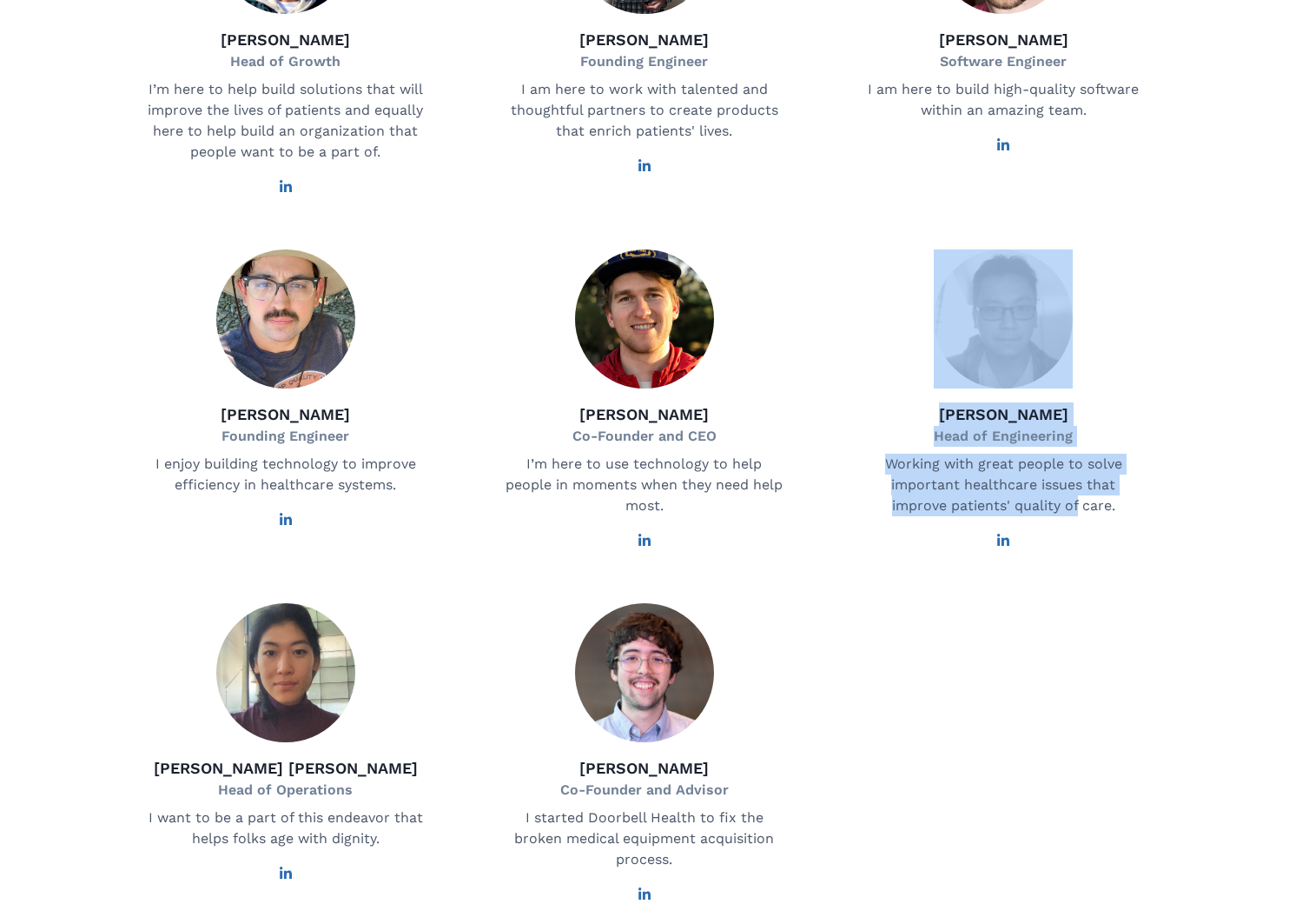
drag, startPoint x: 1078, startPoint y: 532, endPoint x: 957, endPoint y: 467, distance: 137.4
click at [924, 351] on div "[PERSON_NAME] Head of Engineering Working with great people to solve important …" at bounding box center [1004, 399] width 338 height 298
click at [1011, 548] on icon at bounding box center [1003, 540] width 14 height 14
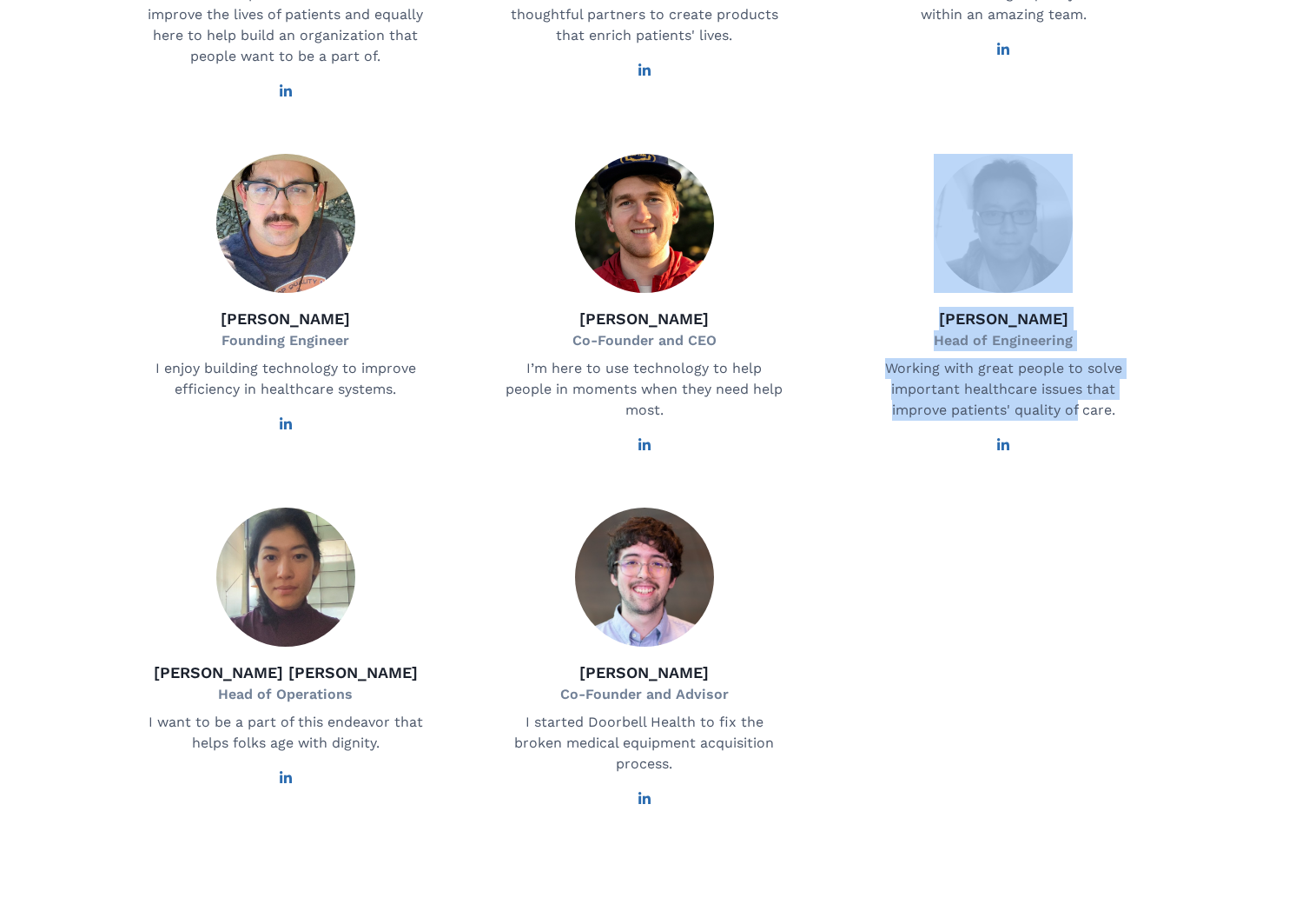
scroll to position [833, 0]
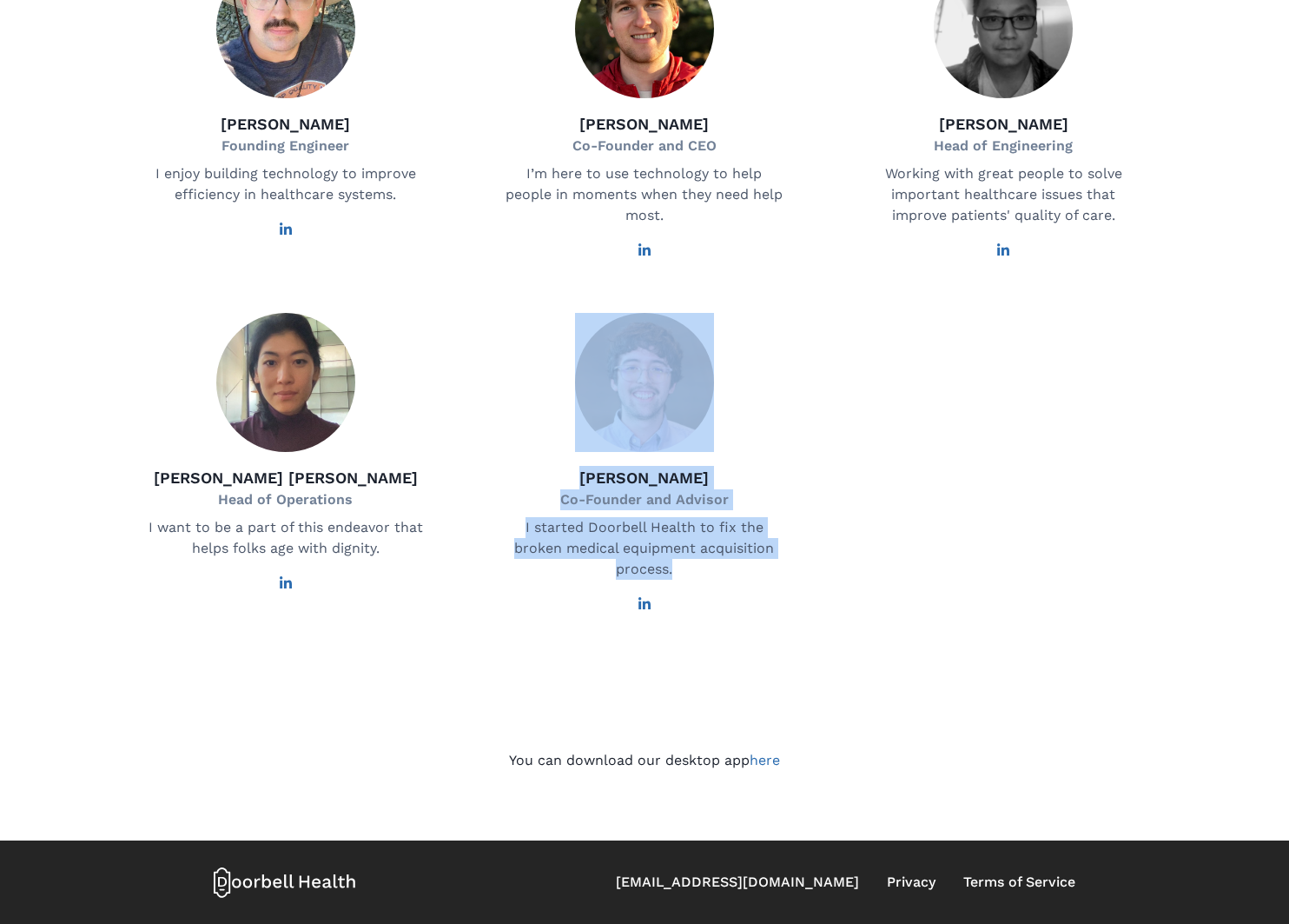
drag, startPoint x: 701, startPoint y: 557, endPoint x: 504, endPoint y: 387, distance: 260.2
click at [504, 382] on div "[PERSON_NAME] Co-Founder and Advisor I started Doorbell Health to fix the broke…" at bounding box center [644, 462] width 338 height 298
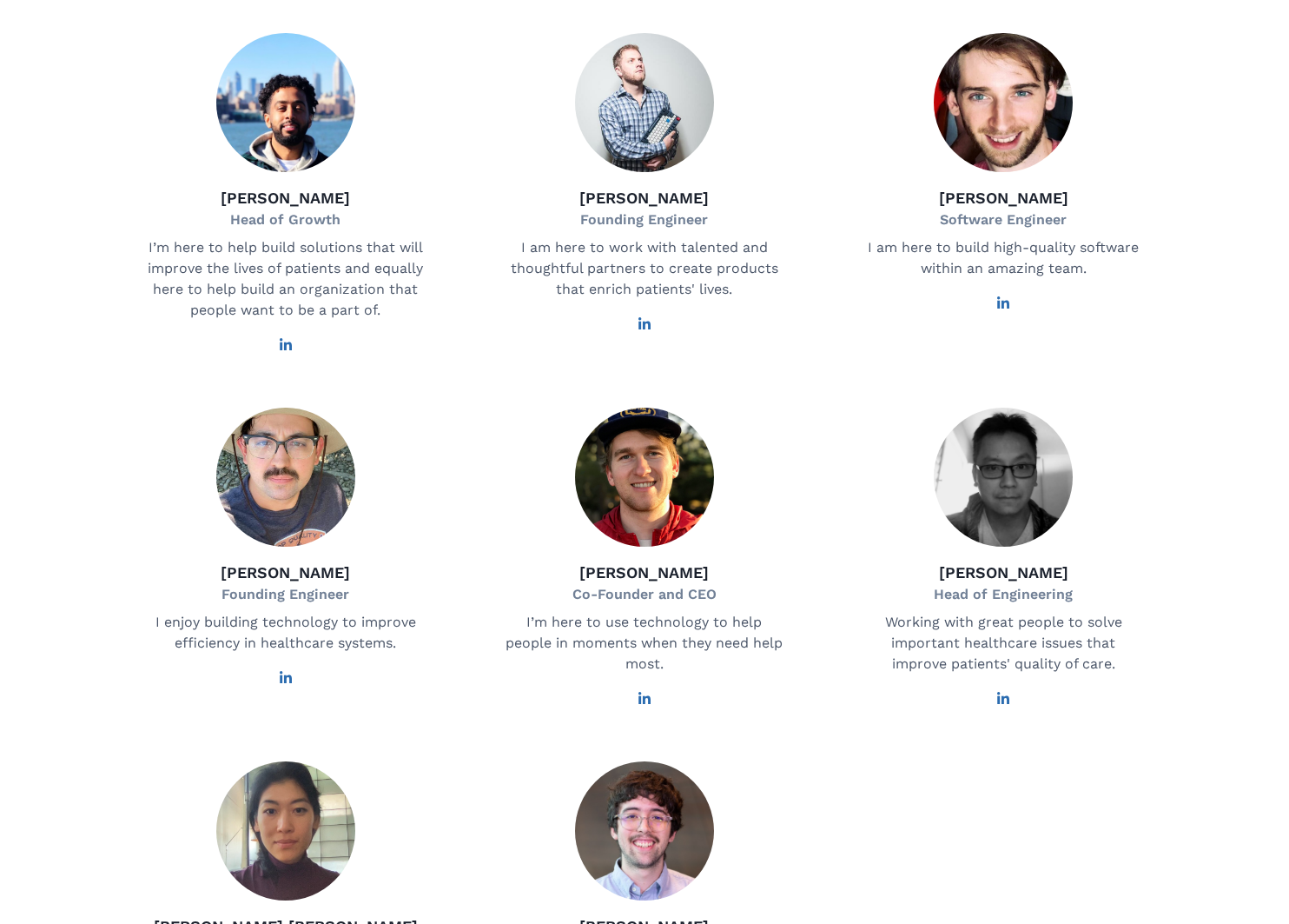
scroll to position [311, 0]
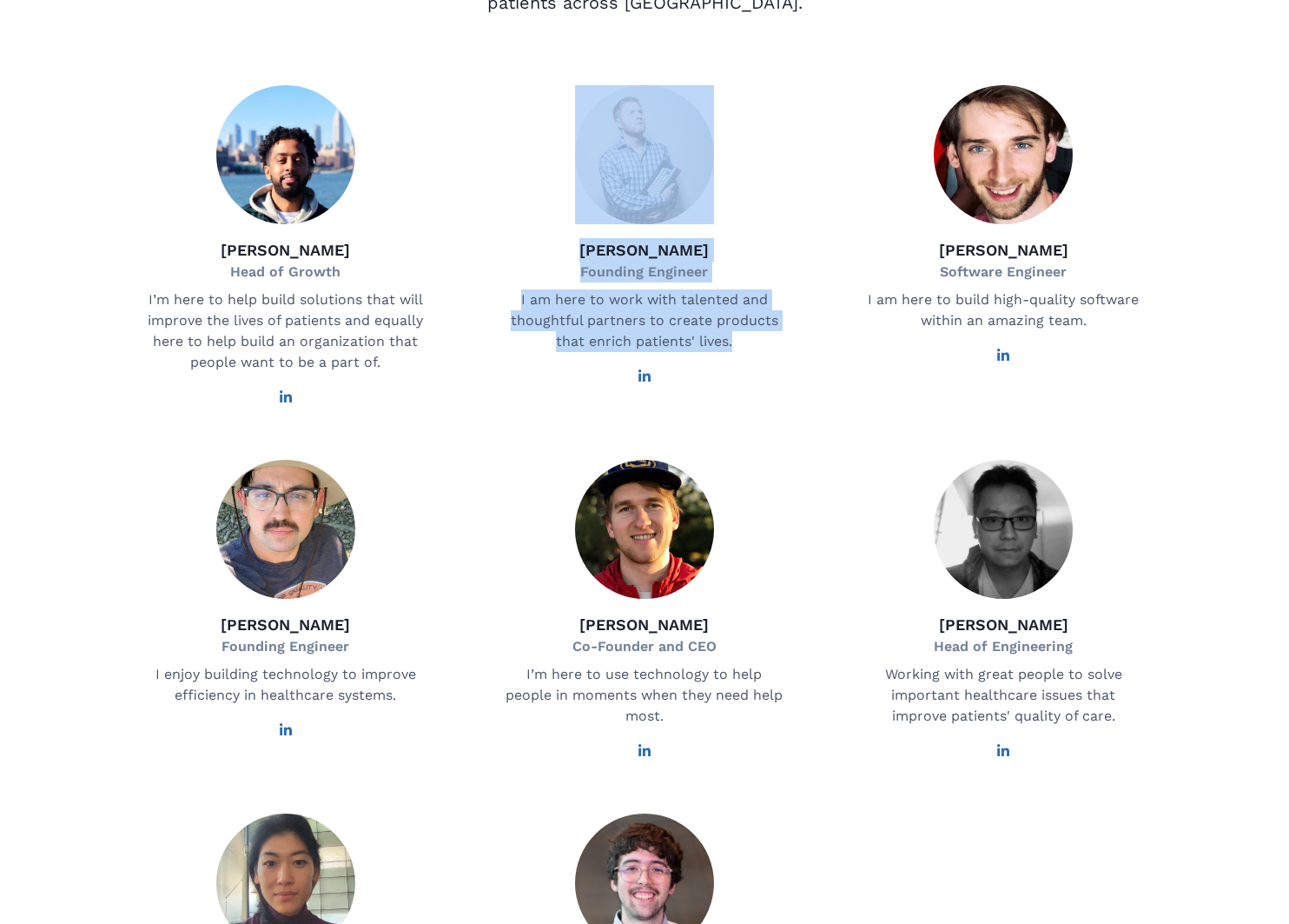
drag, startPoint x: 734, startPoint y: 396, endPoint x: 517, endPoint y: 147, distance: 330.3
click at [526, 147] on div "[PERSON_NAME] Founding Engineer I am here to work with talented and thoughtful …" at bounding box center [644, 244] width 338 height 319
click at [495, 158] on div "[PERSON_NAME] Founding Engineer I am here to work with talented and thoughtful …" at bounding box center [644, 244] width 338 height 319
drag, startPoint x: 503, startPoint y: 121, endPoint x: 799, endPoint y: 410, distance: 413.7
click at [799, 404] on div "[PERSON_NAME] Founding Engineer I am here to work with talented and thoughtful …" at bounding box center [644, 244] width 338 height 319
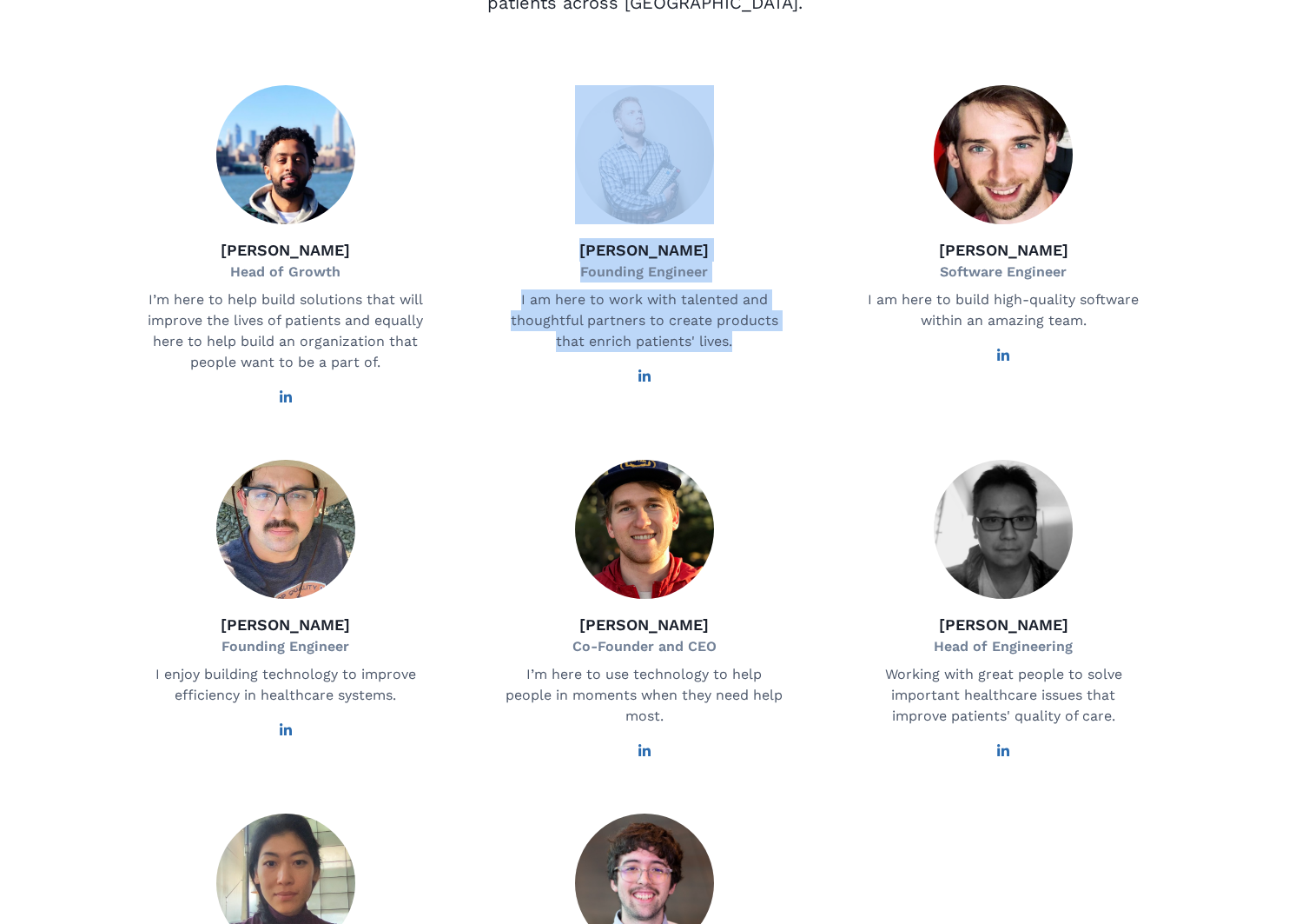
click at [799, 404] on div "[PERSON_NAME] Founding Engineer I am here to work with talented and thoughtful …" at bounding box center [644, 244] width 338 height 319
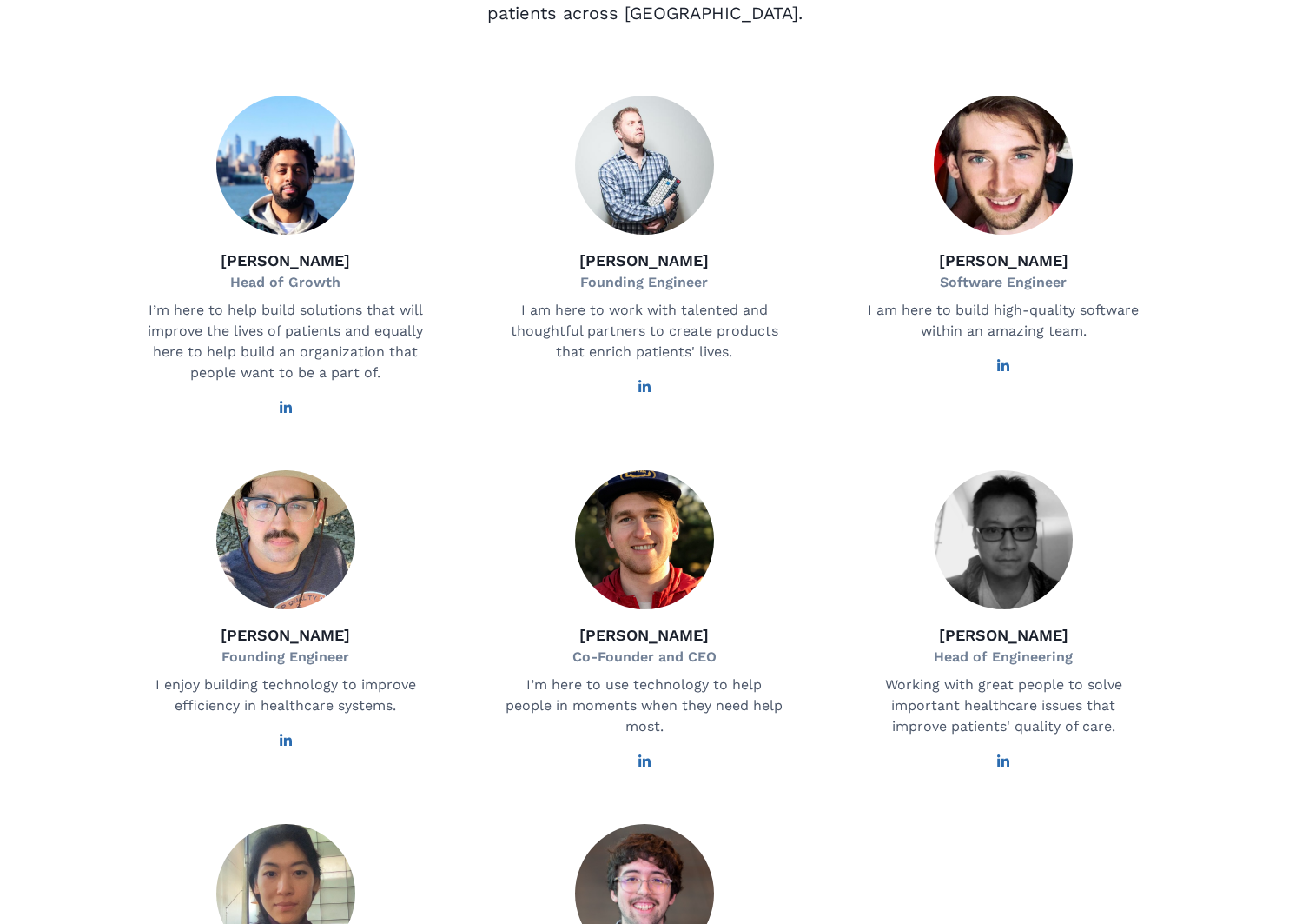
scroll to position [207, 0]
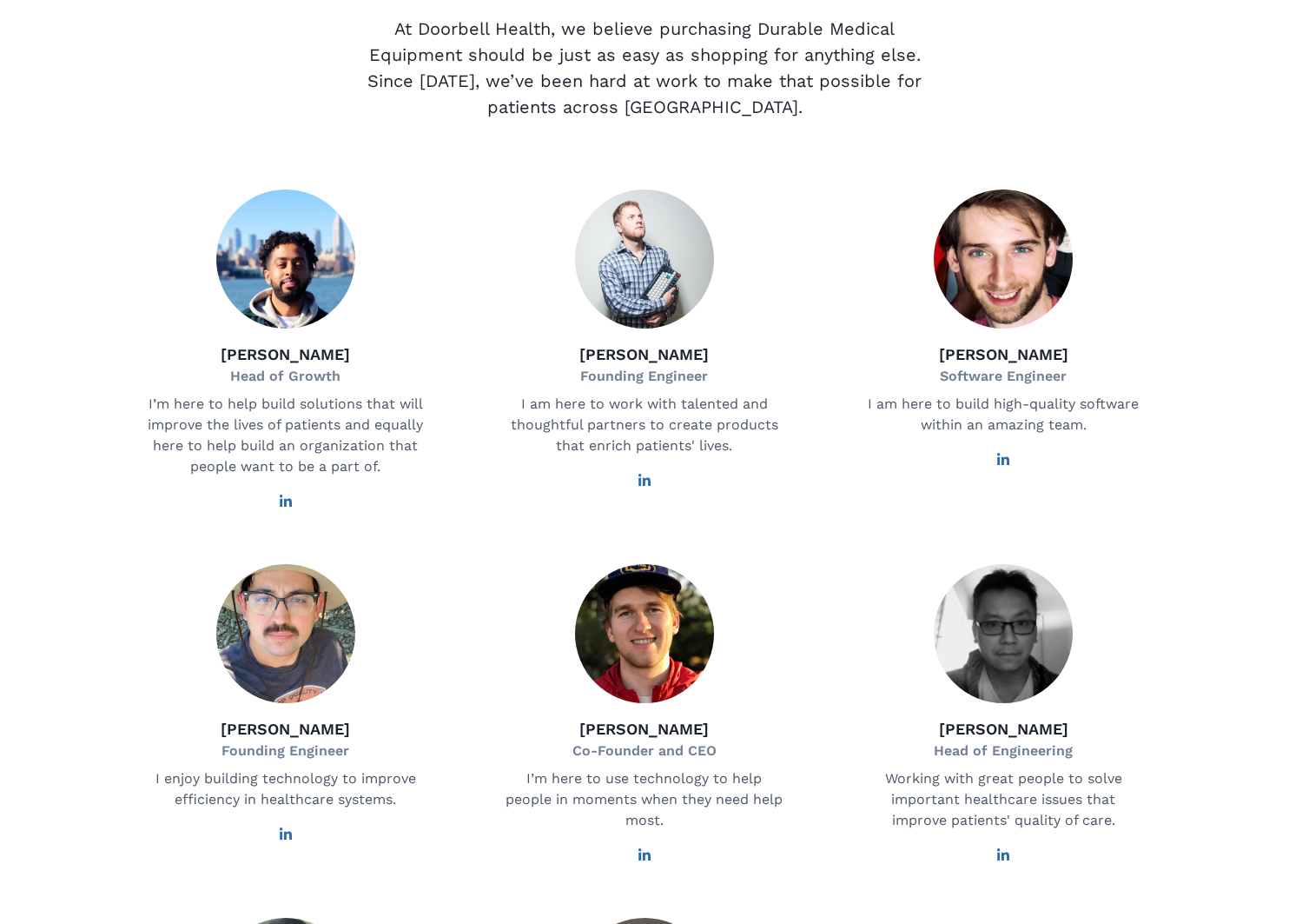
drag, startPoint x: 130, startPoint y: 619, endPoint x: 353, endPoint y: 673, distance: 229.4
click at [284, 661] on div "[PERSON_NAME] Founding Engineer I enjoy building technology to improve efficien…" at bounding box center [286, 713] width 338 height 298
drag, startPoint x: 428, startPoint y: 670, endPoint x: 202, endPoint y: 664, distance: 226.1
click at [221, 665] on div "[PERSON_NAME] Founding Engineer I enjoy building technology to improve efficien…" at bounding box center [286, 713] width 338 height 298
click at [152, 652] on div "[PERSON_NAME] Founding Engineer I enjoy building technology to improve efficien…" at bounding box center [286, 713] width 338 height 298
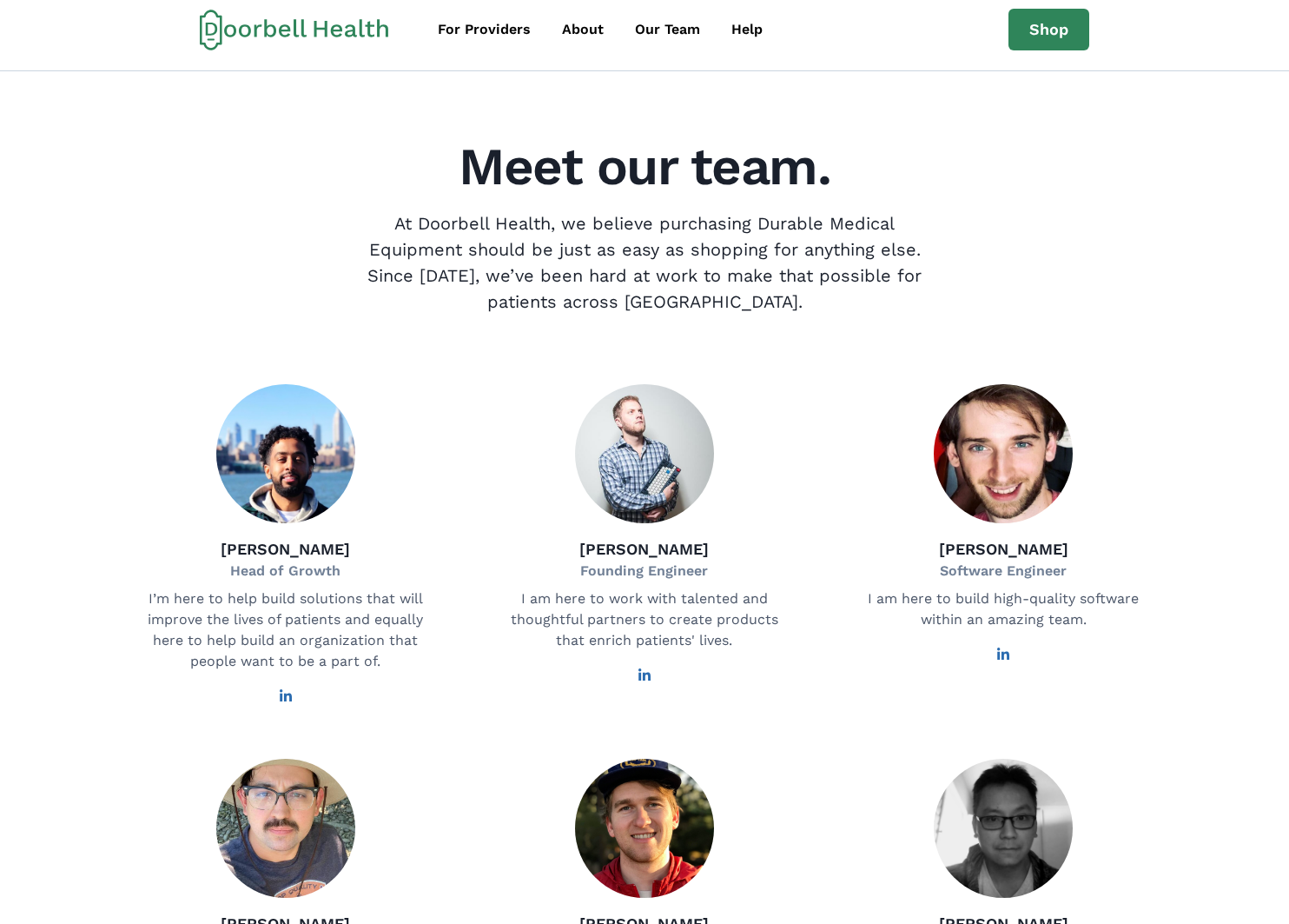
scroll to position [0, 0]
